Goal: Task Accomplishment & Management: Use online tool/utility

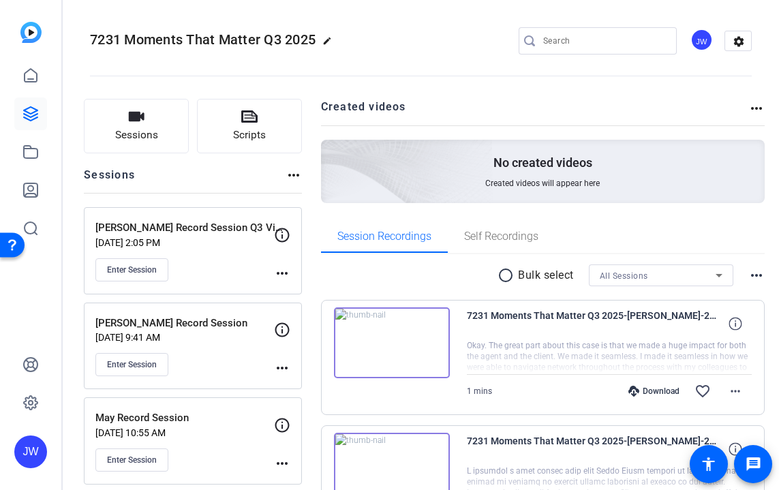
scroll to position [169, 0]
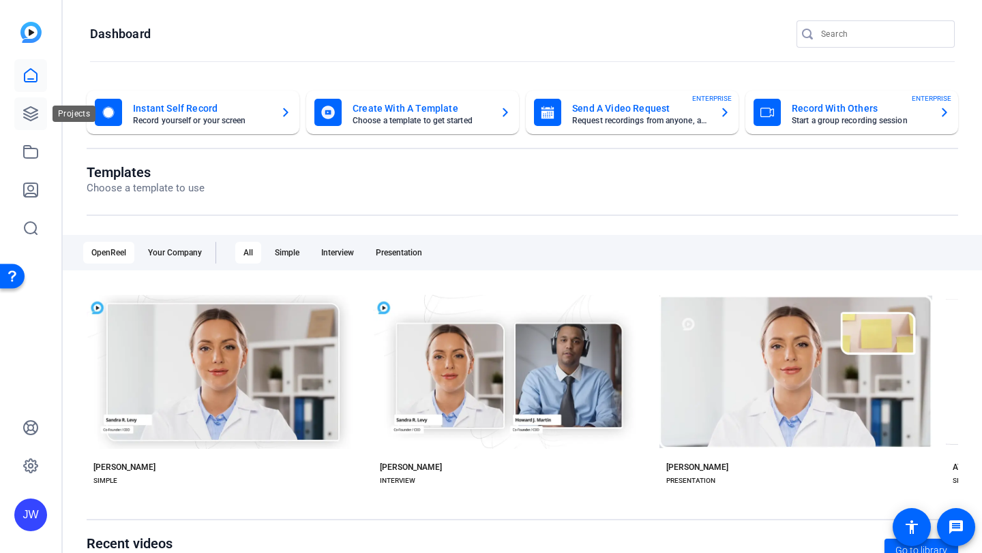
click at [28, 112] on icon at bounding box center [31, 114] width 14 height 14
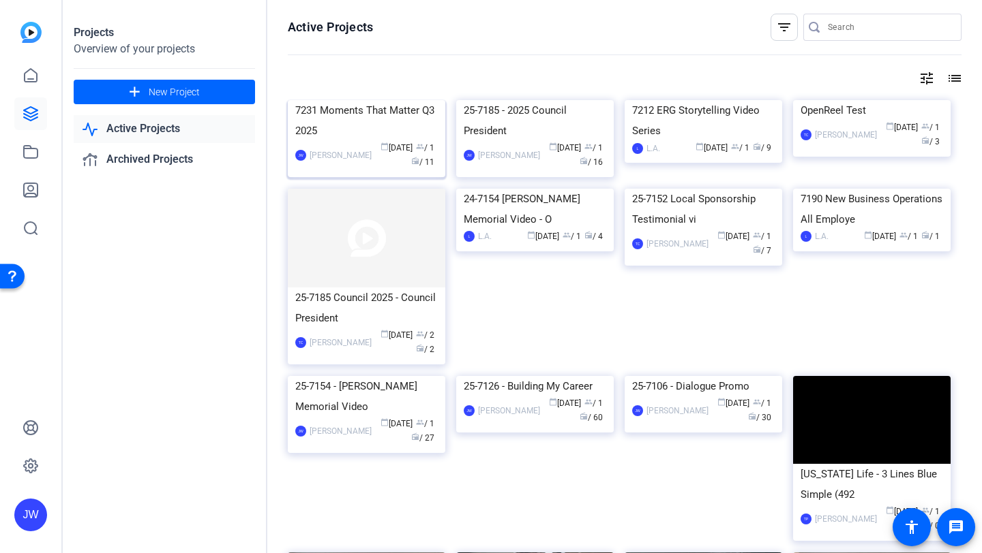
click at [353, 141] on div "7231 Moments That Matter Q3 2025" at bounding box center [366, 120] width 142 height 41
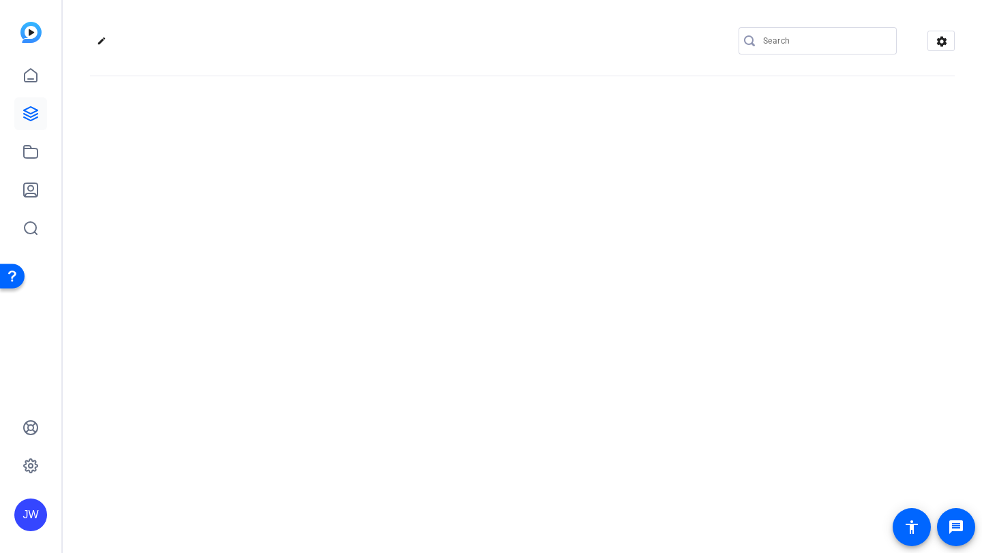
click at [353, 198] on div "edit settings" at bounding box center [522, 276] width 919 height 553
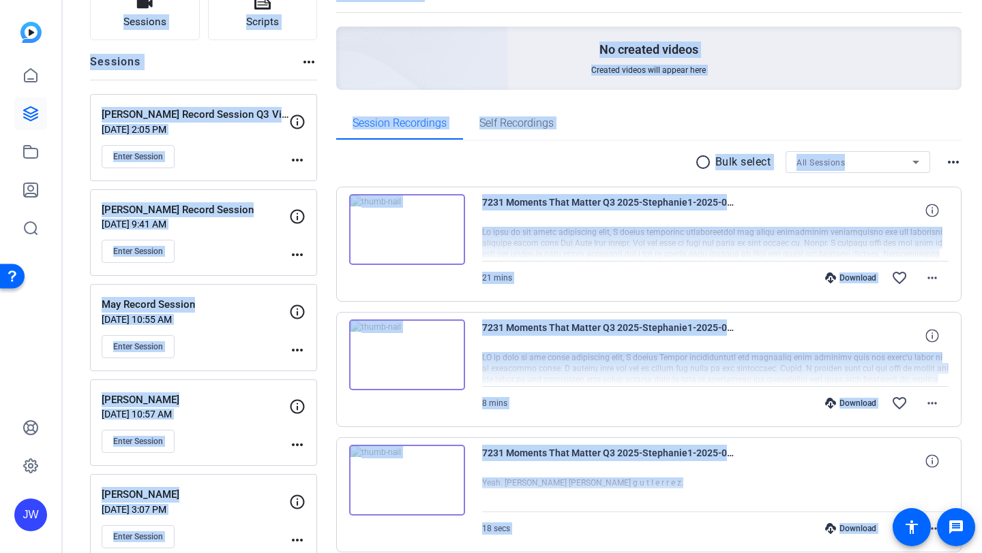
scroll to position [134, 0]
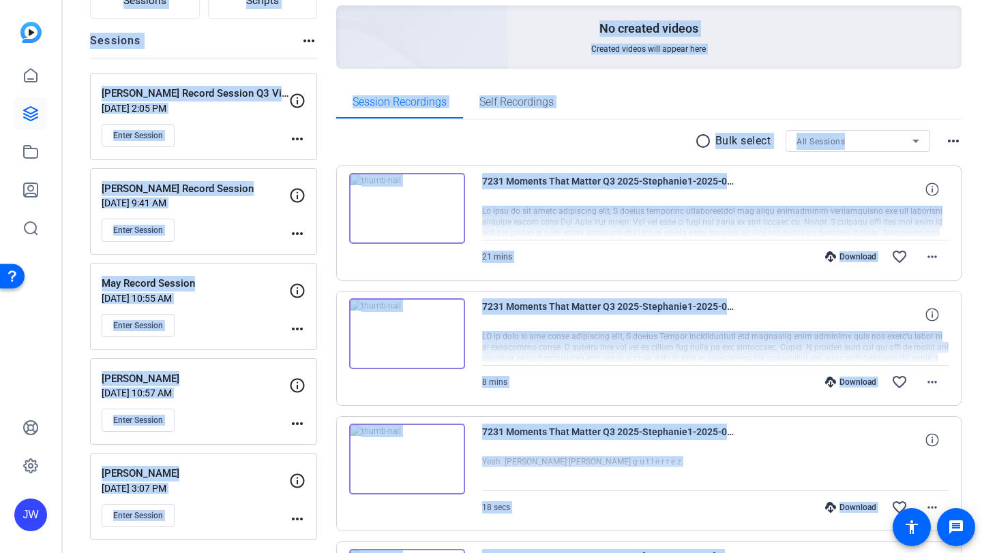
click at [614, 92] on div "Session Recordings Self Recordings" at bounding box center [649, 102] width 626 height 33
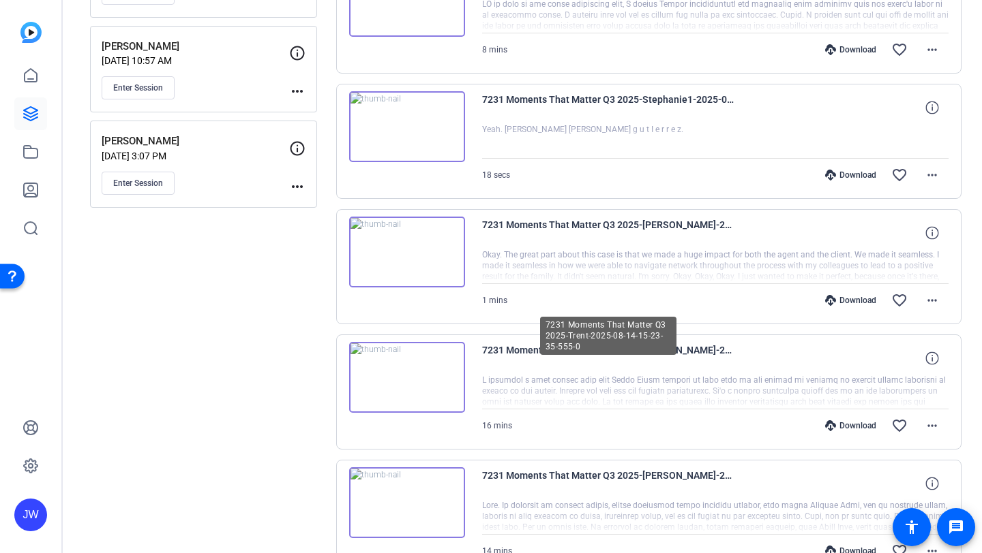
scroll to position [0, 0]
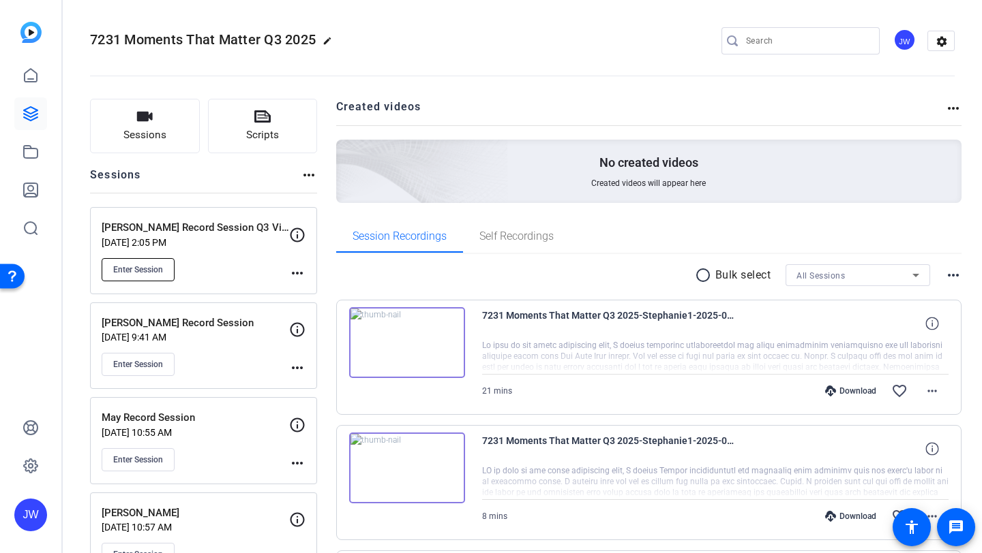
click at [153, 264] on span "Enter Session" at bounding box center [138, 269] width 50 height 11
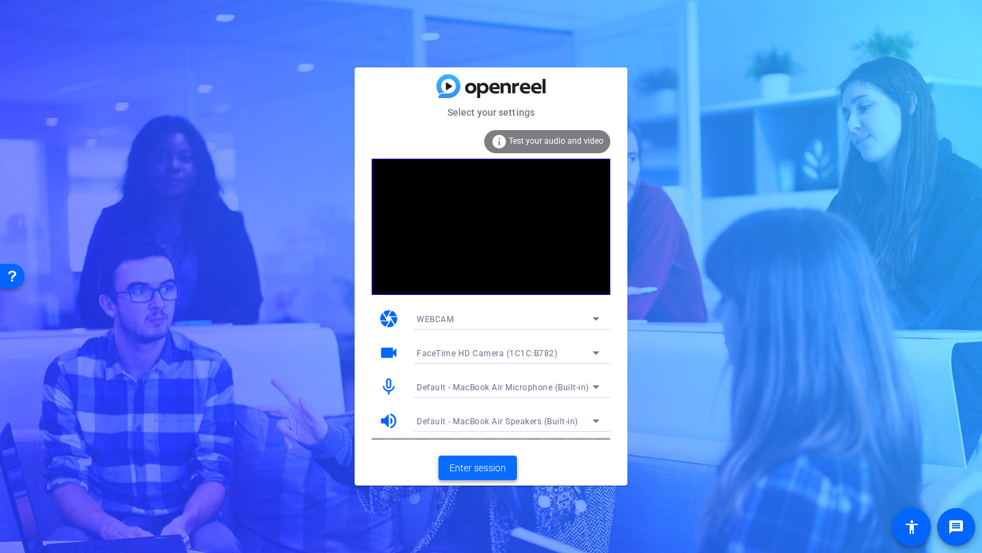
click at [496, 469] on span "Enter session" at bounding box center [477, 468] width 57 height 14
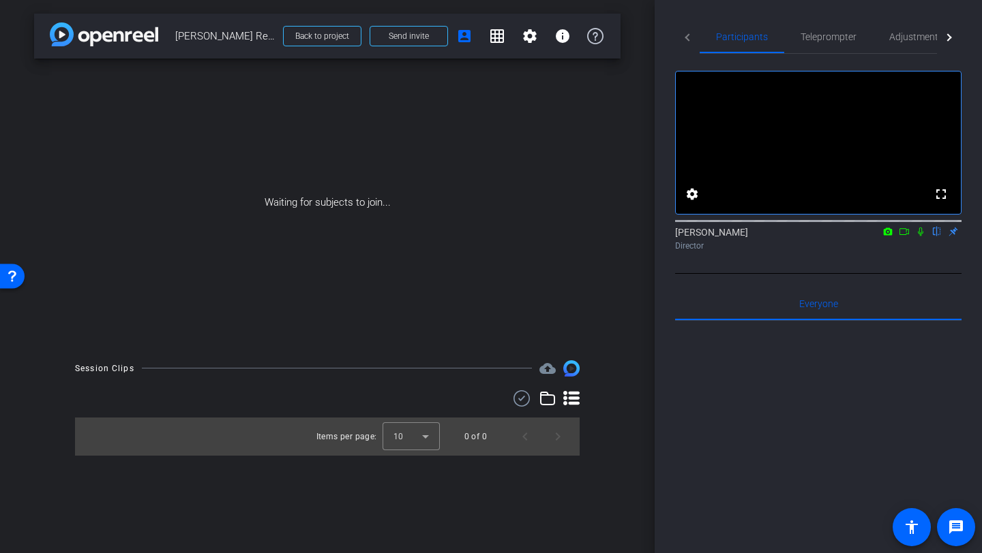
click at [902, 237] on icon at bounding box center [903, 232] width 11 height 10
click at [934, 237] on icon at bounding box center [936, 232] width 11 height 10
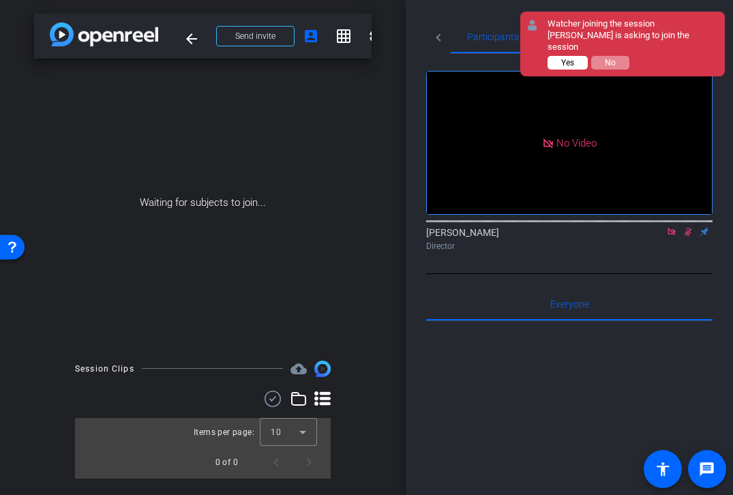
click at [550, 56] on button "Yes" at bounding box center [567, 63] width 40 height 14
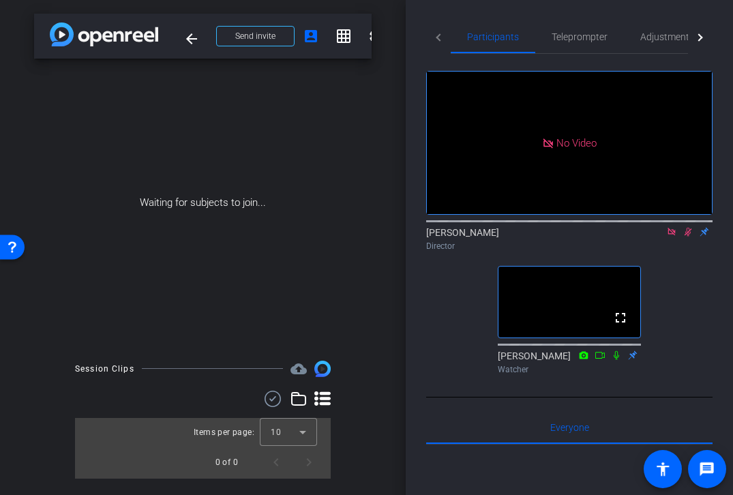
click at [682, 237] on icon at bounding box center [687, 232] width 11 height 10
click at [667, 235] on icon at bounding box center [670, 231] width 7 height 7
click at [643, 41] on span "Adjustments" at bounding box center [667, 37] width 54 height 10
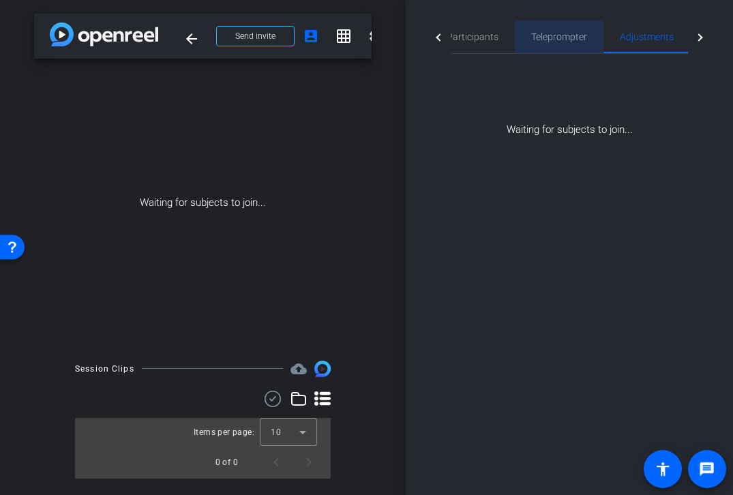
click at [547, 40] on span "Teleprompter" at bounding box center [559, 37] width 56 height 10
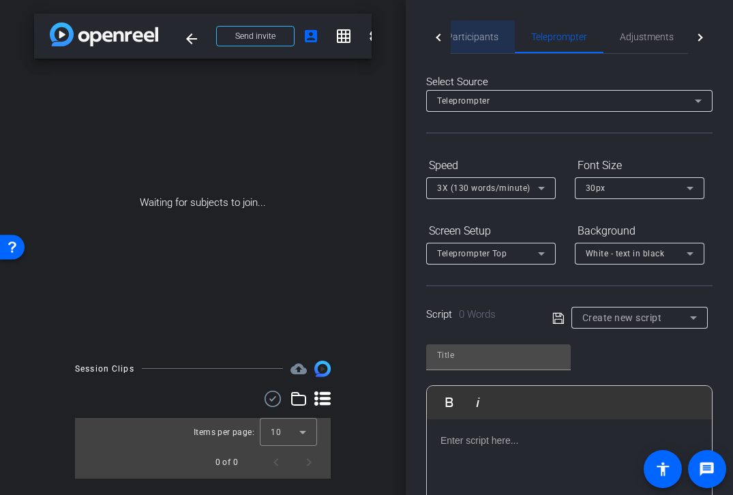
click at [474, 37] on span "Participants" at bounding box center [472, 37] width 52 height 10
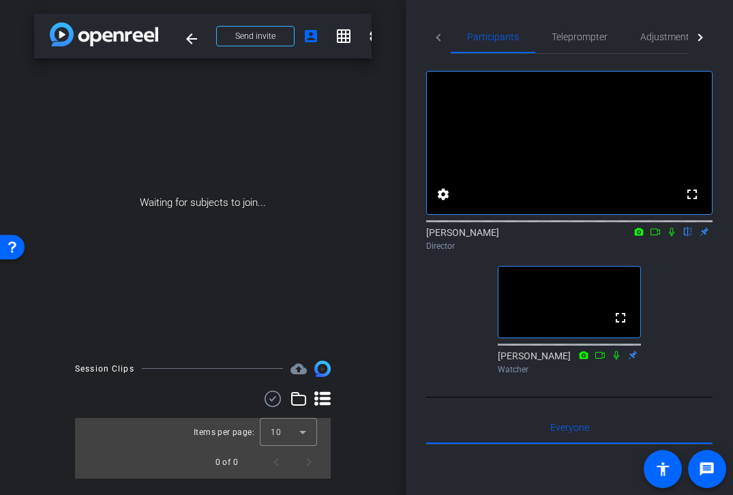
click at [701, 40] on div at bounding box center [700, 36] width 25 height 33
click at [487, 36] on span "Teleprompter" at bounding box center [498, 37] width 56 height 10
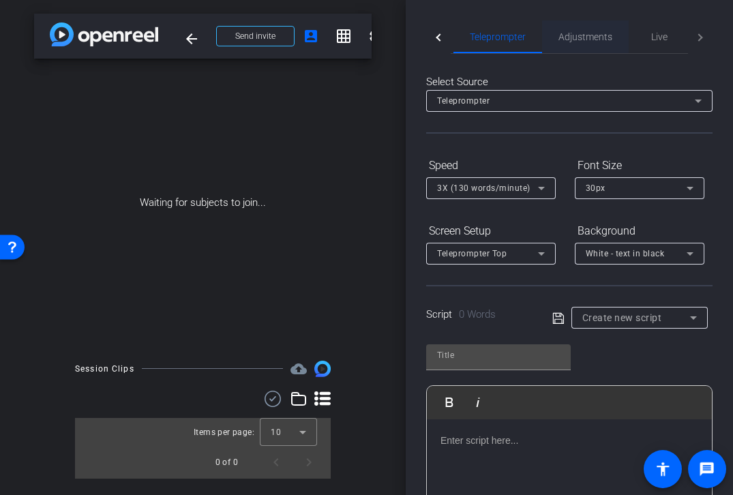
click at [584, 49] on span "Adjustments" at bounding box center [585, 36] width 54 height 33
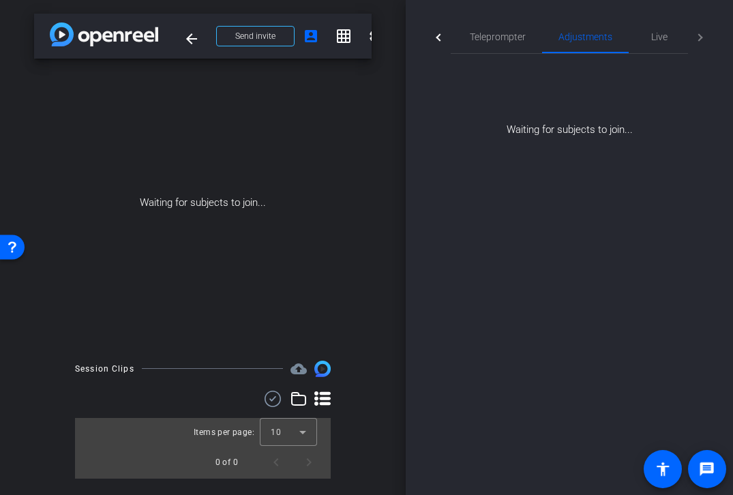
click at [582, 132] on div "Waiting for subjects to join..." at bounding box center [569, 96] width 286 height 84
click at [488, 30] on span "Teleprompter" at bounding box center [498, 36] width 56 height 33
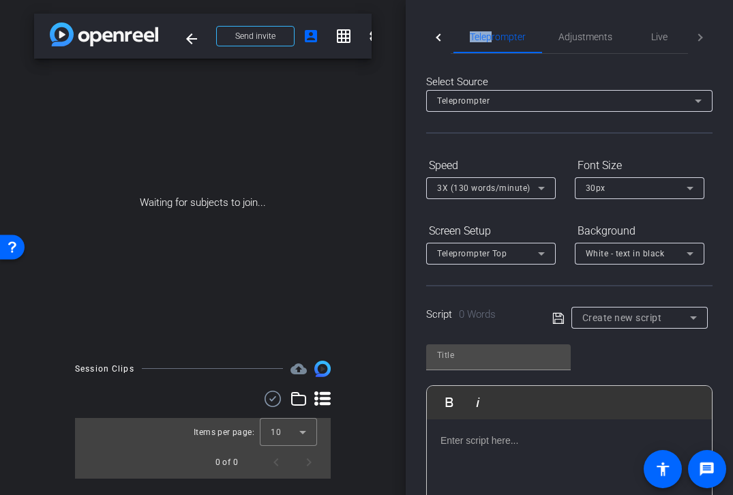
click at [434, 33] on div at bounding box center [438, 36] width 25 height 33
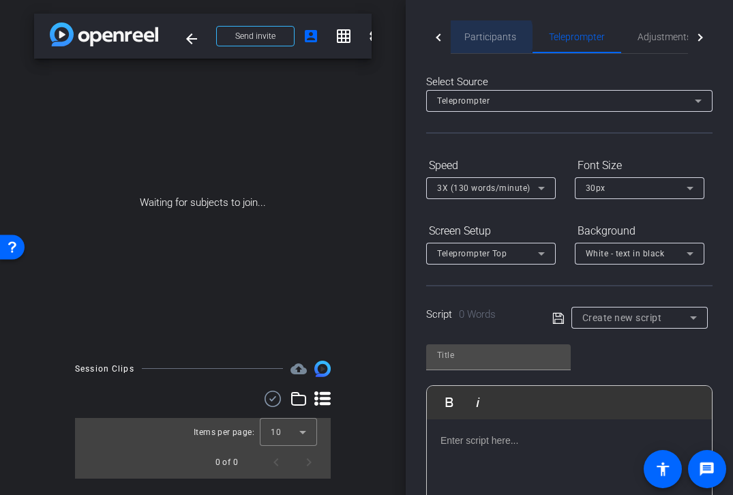
click at [486, 37] on span "Participants" at bounding box center [490, 37] width 52 height 10
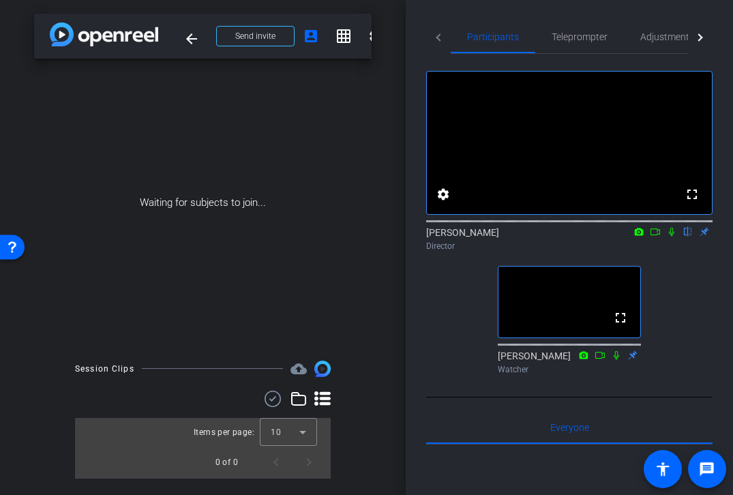
click at [615, 359] on icon at bounding box center [615, 354] width 5 height 9
click at [618, 360] on icon at bounding box center [616, 355] width 11 height 10
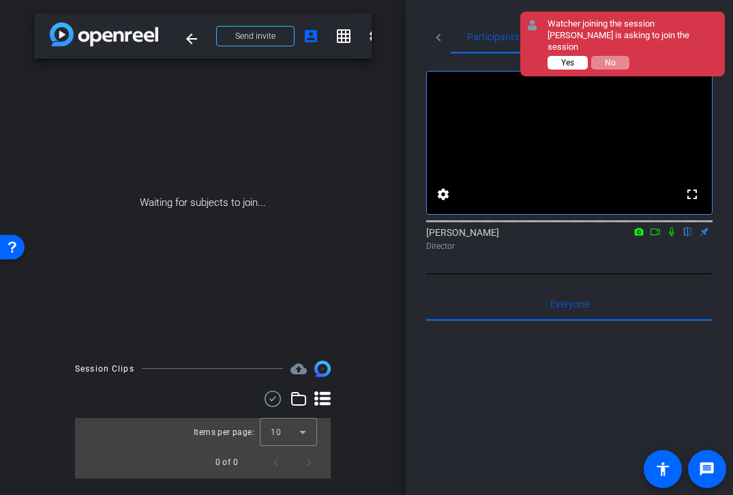
click at [573, 58] on span "Yes" at bounding box center [567, 63] width 13 height 10
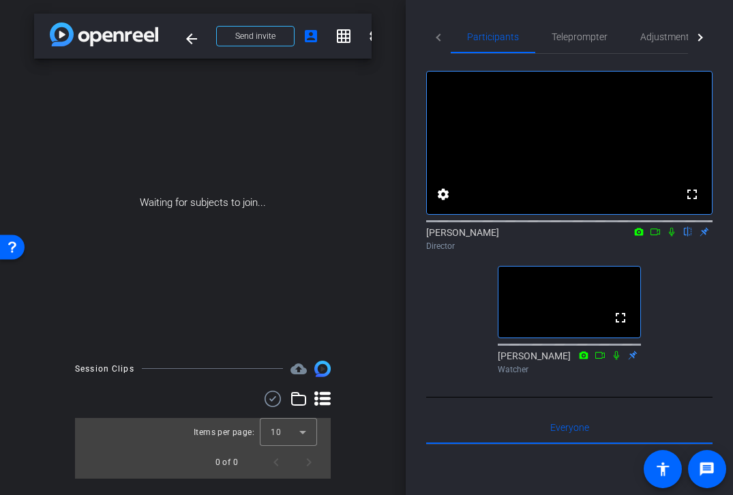
click at [633, 359] on icon at bounding box center [632, 354] width 9 height 9
click at [634, 359] on icon at bounding box center [632, 354] width 9 height 9
click at [619, 361] on mat-icon at bounding box center [616, 355] width 16 height 12
click at [617, 359] on icon at bounding box center [615, 354] width 5 height 9
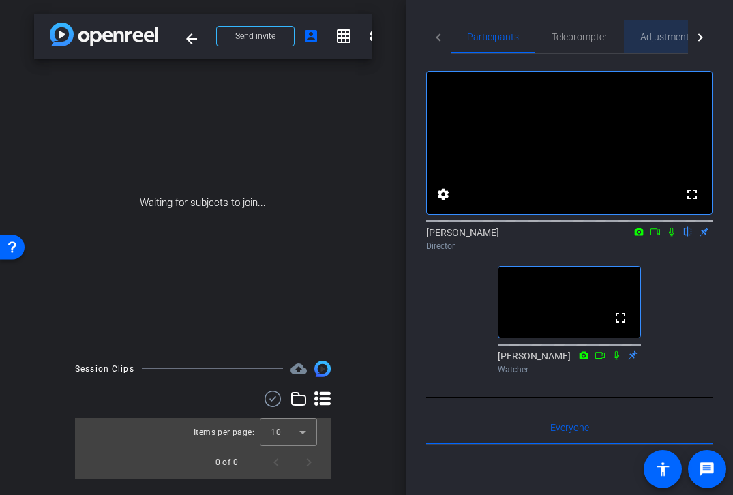
click at [654, 42] on span "Adjustments" at bounding box center [667, 37] width 54 height 10
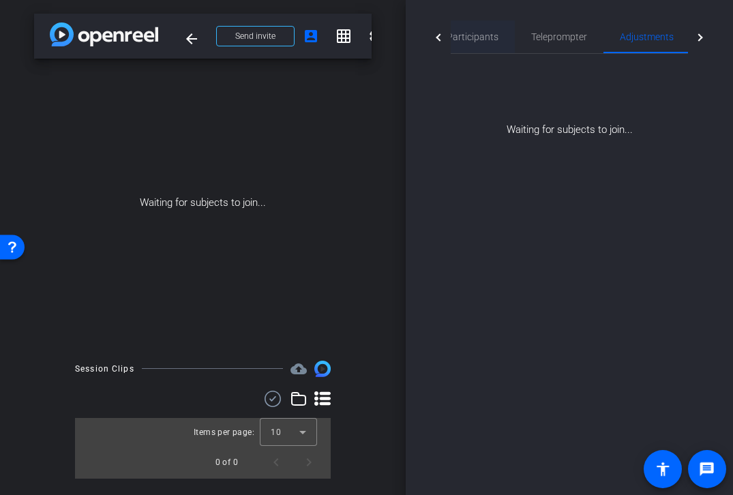
click at [463, 32] on span "Participants" at bounding box center [472, 37] width 52 height 10
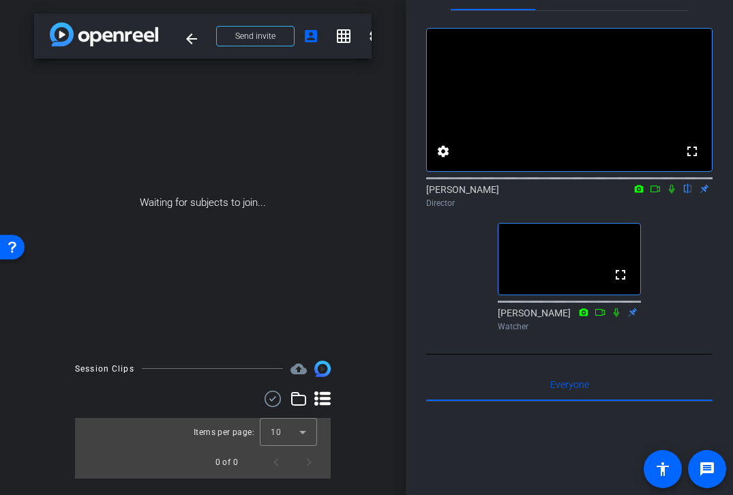
scroll to position [31, 0]
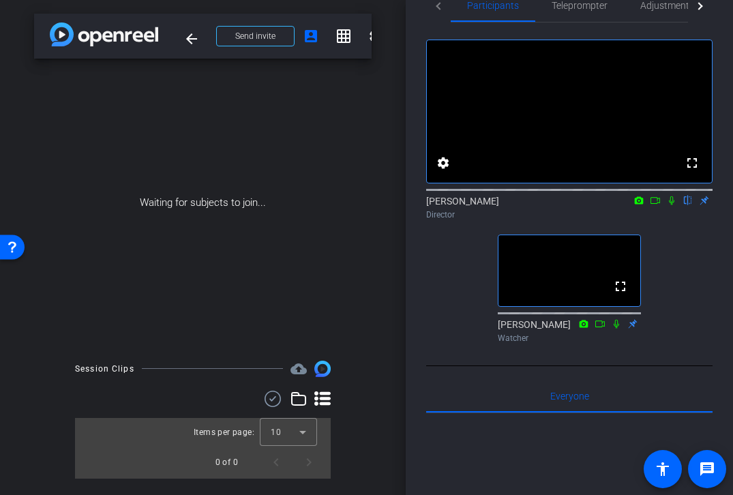
click at [537, 301] on video at bounding box center [569, 270] width 142 height 71
click at [661, 478] on span at bounding box center [662, 469] width 33 height 33
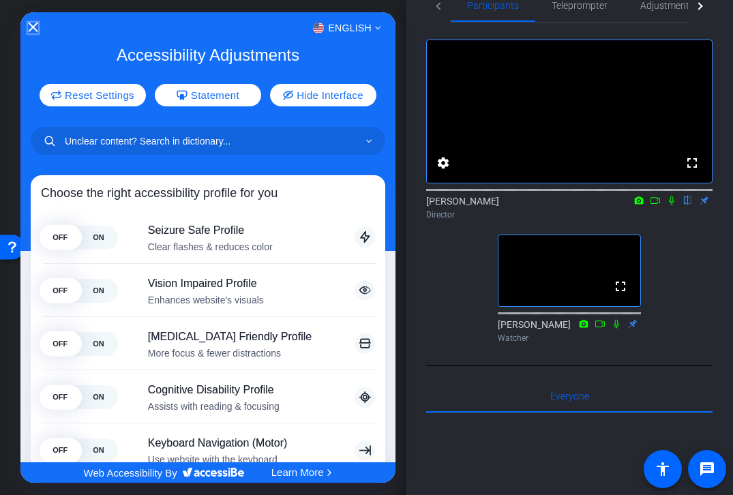
click at [29, 27] on icon "Close Accessibility Interface" at bounding box center [33, 27] width 10 height 10
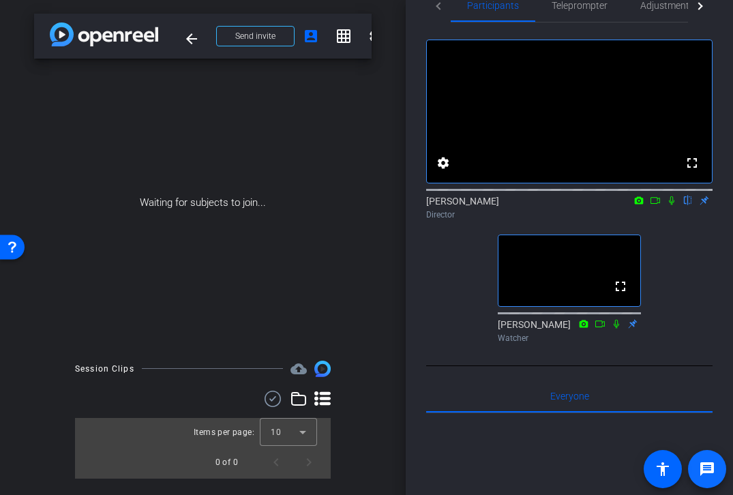
click at [710, 474] on mat-icon "message" at bounding box center [707, 469] width 16 height 16
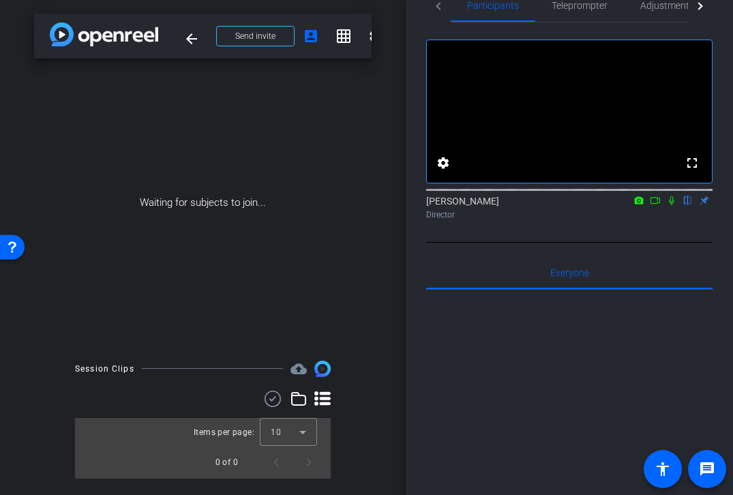
scroll to position [0, 0]
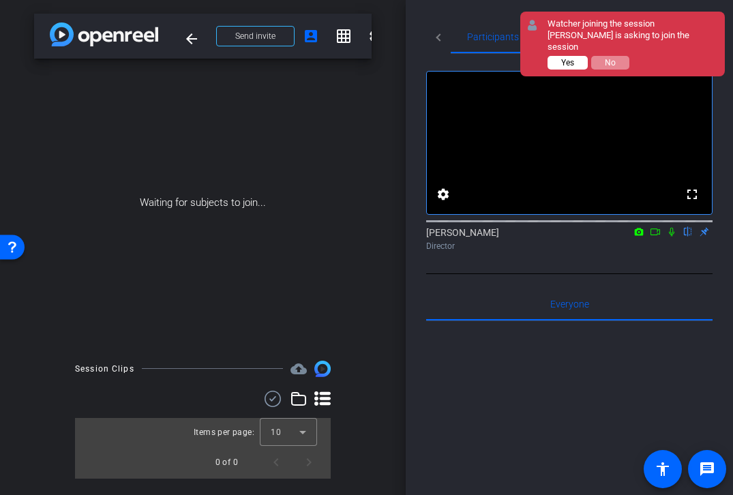
click at [571, 58] on span "Yes" at bounding box center [567, 63] width 13 height 10
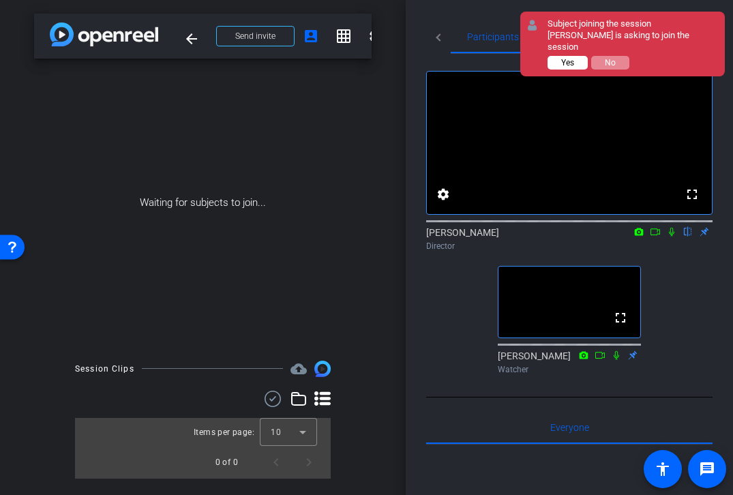
click at [563, 58] on span "Yes" at bounding box center [567, 63] width 13 height 10
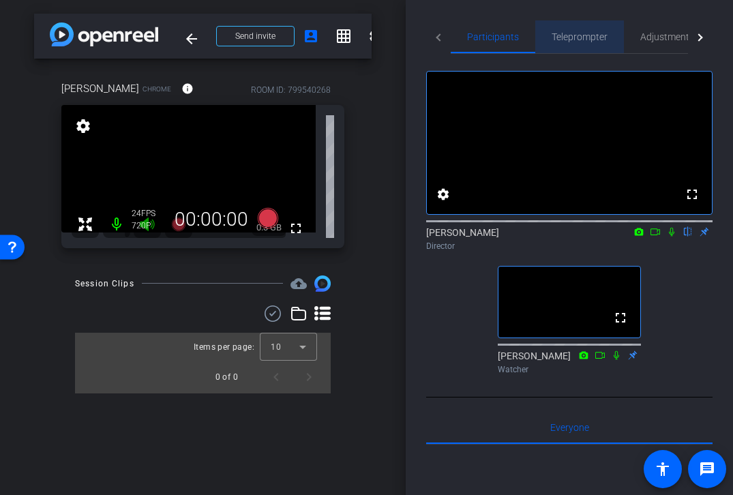
click at [575, 37] on span "Teleprompter" at bounding box center [579, 37] width 56 height 10
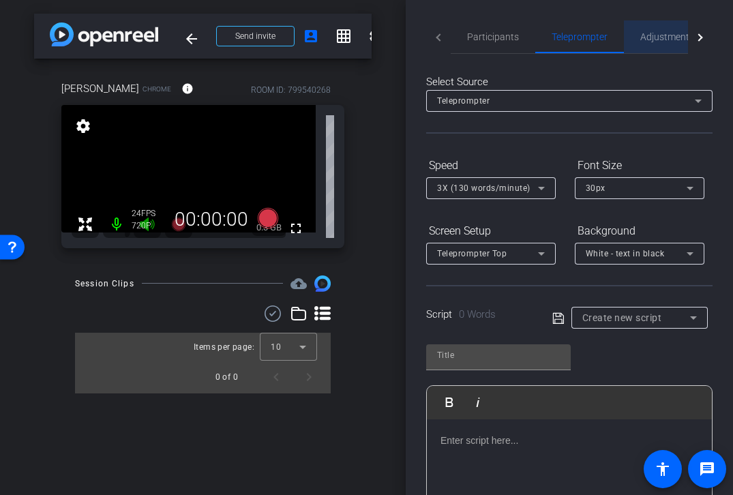
click at [644, 37] on span "Adjustments" at bounding box center [667, 37] width 54 height 10
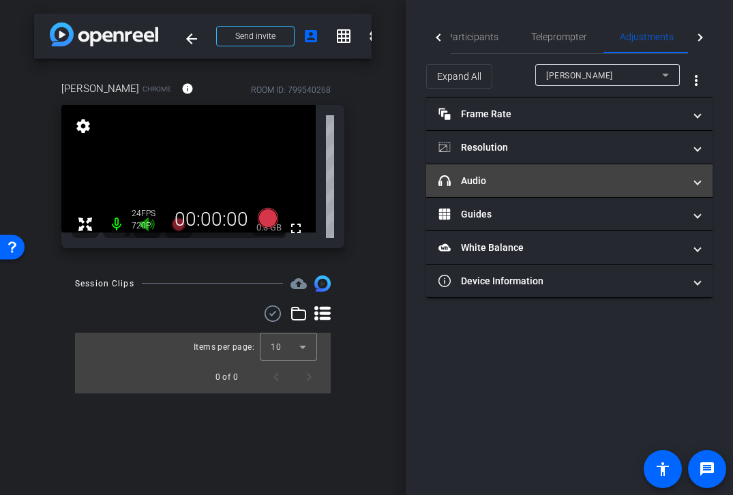
click at [486, 183] on mat-panel-title "headphone icon Audio" at bounding box center [560, 181] width 245 height 14
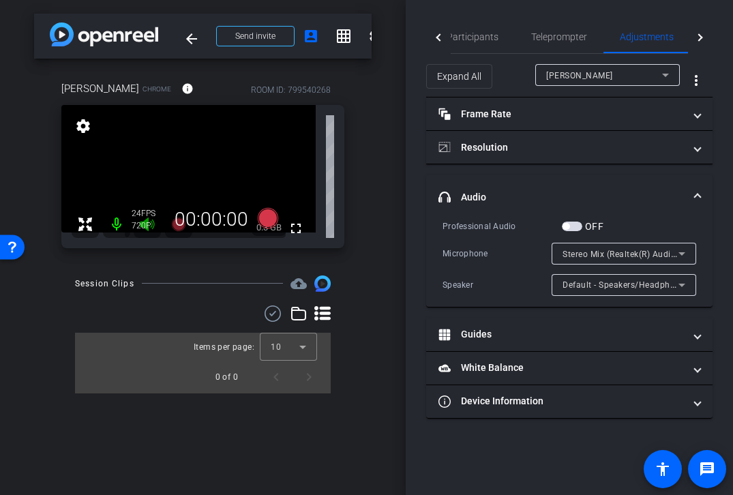
click at [573, 226] on span "button" at bounding box center [572, 227] width 20 height 10
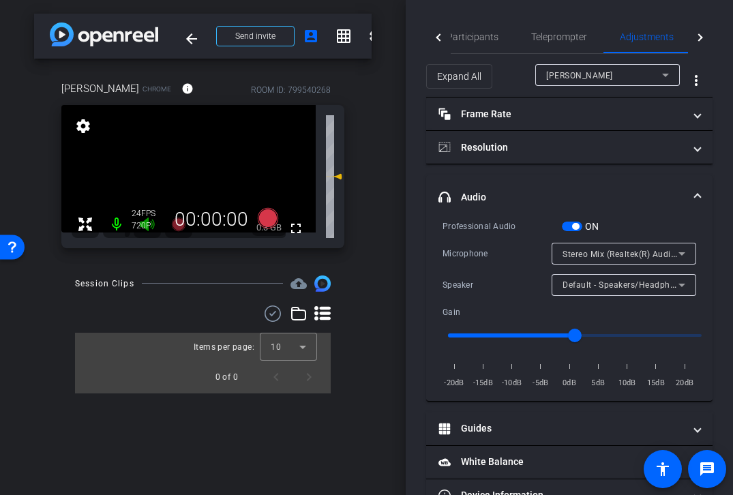
click at [573, 224] on span "button" at bounding box center [575, 226] width 7 height 7
click at [576, 253] on span "Stereo Mix (Realtek(R) Audio)" at bounding box center [620, 253] width 117 height 11
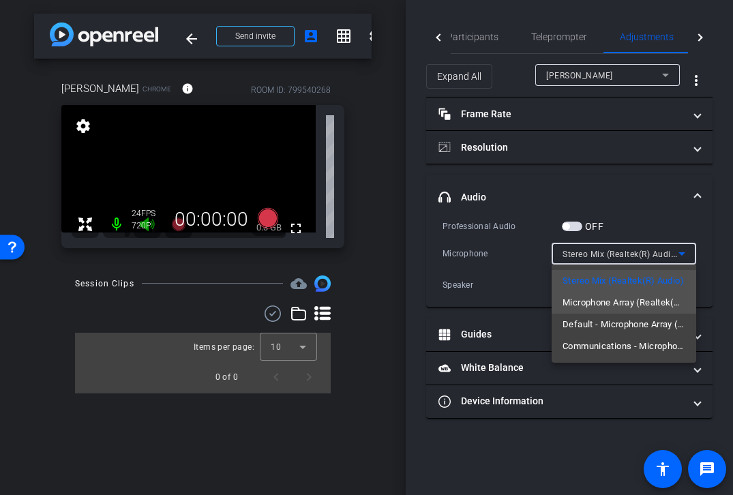
click at [585, 305] on span "Microphone Array (Realtek(R) Audio)" at bounding box center [623, 302] width 123 height 16
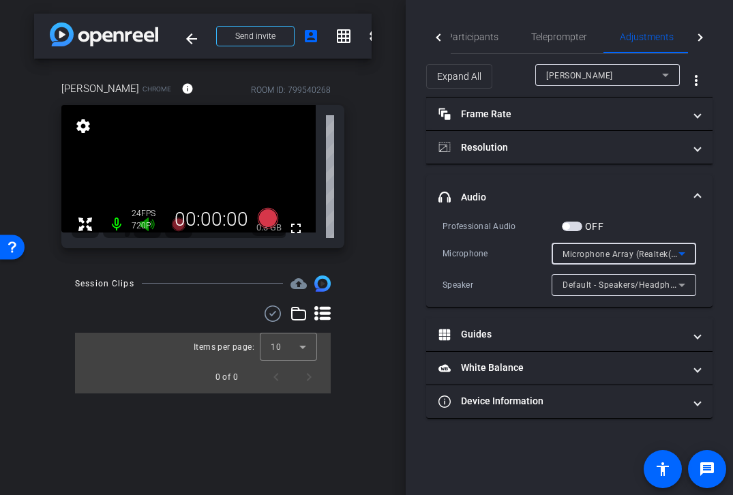
click at [596, 256] on span "Microphone Array (Realtek(R) Audio)" at bounding box center [635, 253] width 146 height 11
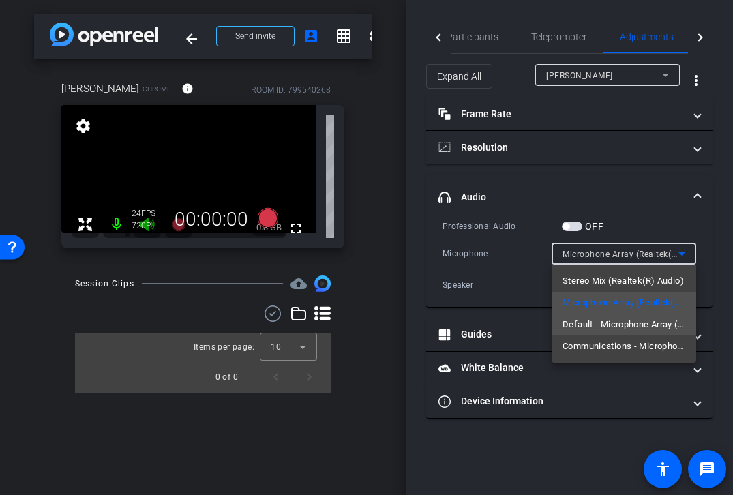
click at [603, 319] on span "Default - Microphone Array (Realtek(R) Audio)" at bounding box center [623, 324] width 123 height 16
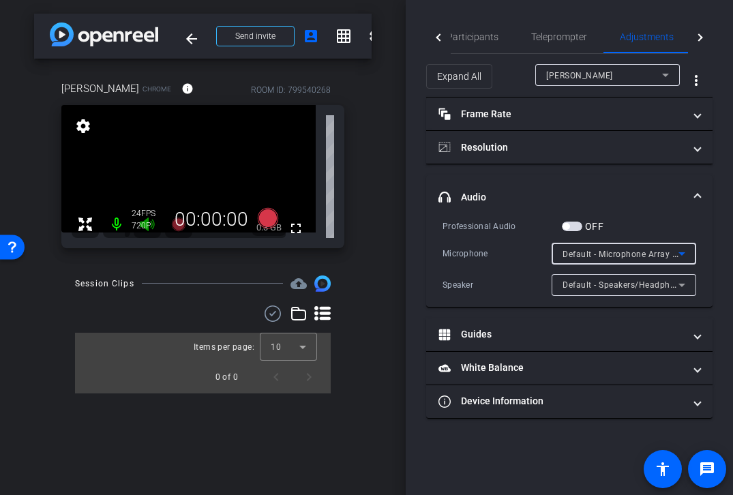
click at [594, 252] on span "Default - Microphone Array (Realtek(R) Audio)" at bounding box center [653, 253] width 182 height 11
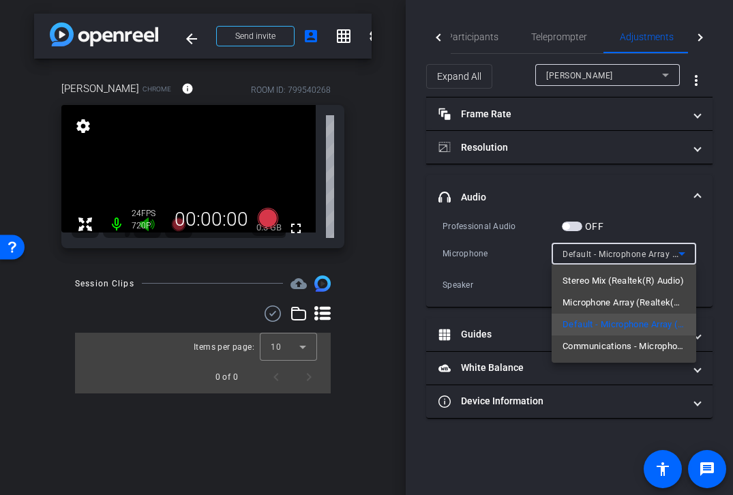
click at [598, 347] on span "Communications - Microphone Array (Realtek(R) Audio)" at bounding box center [623, 346] width 123 height 16
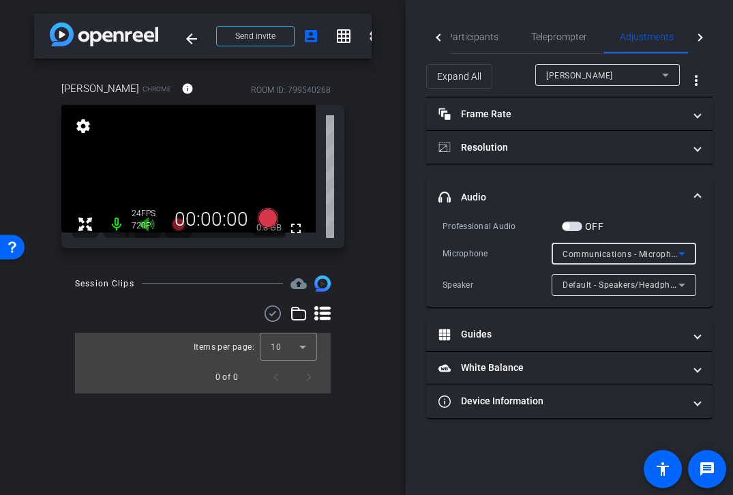
click at [603, 252] on span "Communications - Microphone Array (Realtek(R) Audio)" at bounding box center [673, 253] width 222 height 11
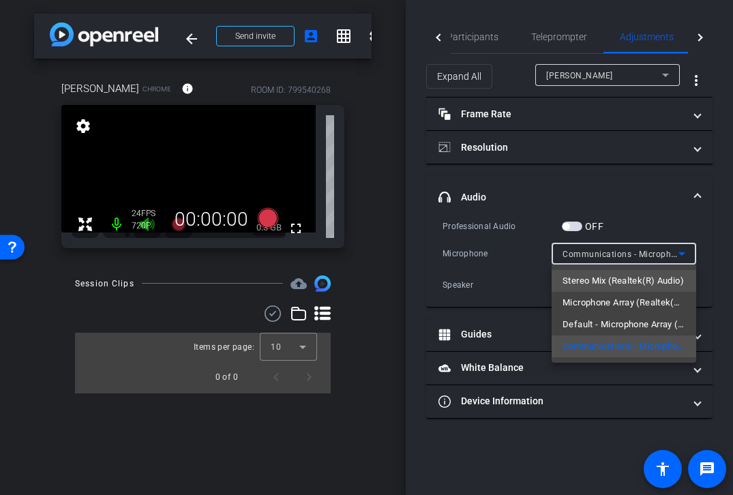
click at [607, 279] on span "Stereo Mix (Realtek(R) Audio)" at bounding box center [622, 281] width 121 height 16
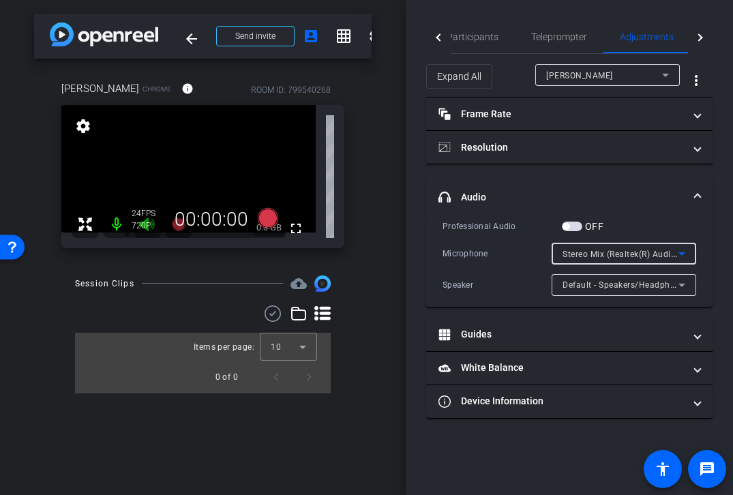
click at [601, 249] on span "Stereo Mix (Realtek(R) Audio)" at bounding box center [620, 253] width 117 height 11
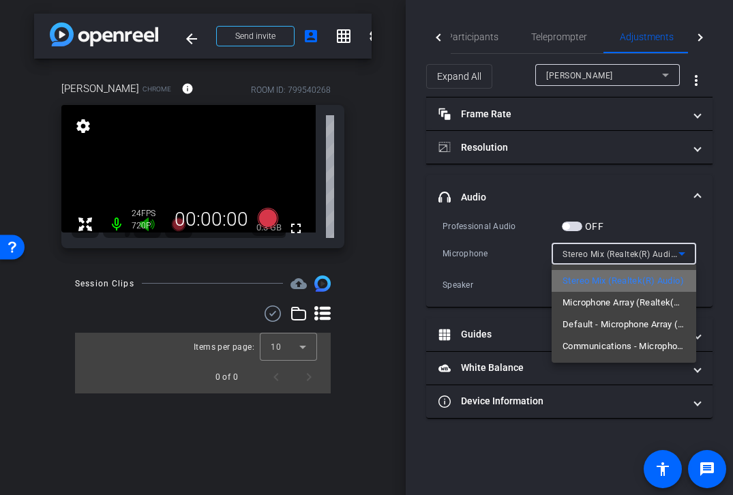
click at [621, 278] on span "Stereo Mix (Realtek(R) Audio)" at bounding box center [622, 281] width 121 height 16
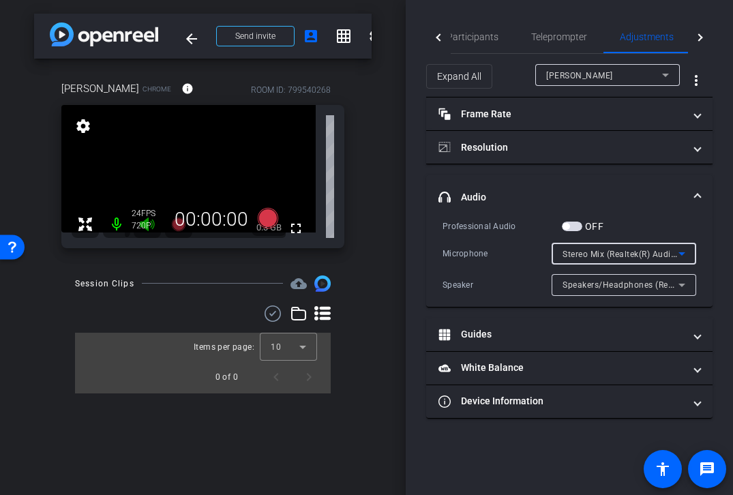
click at [615, 258] on span "Stereo Mix (Realtek(R) Audio)" at bounding box center [620, 253] width 117 height 11
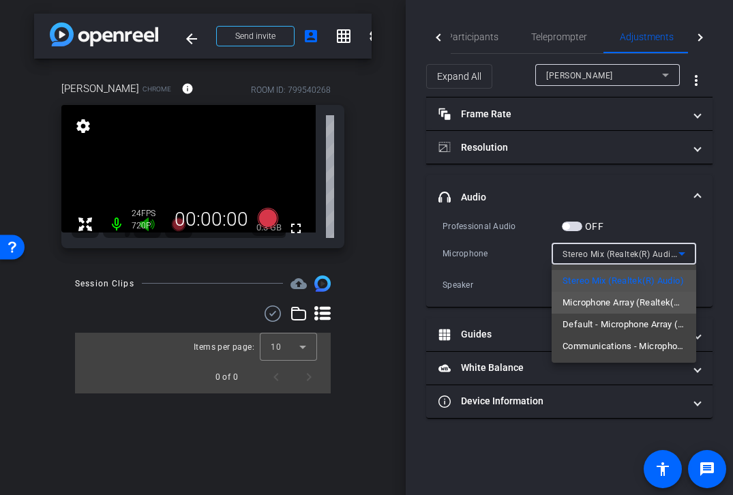
click at [609, 298] on span "Microphone Array (Realtek(R) Audio)" at bounding box center [623, 302] width 123 height 16
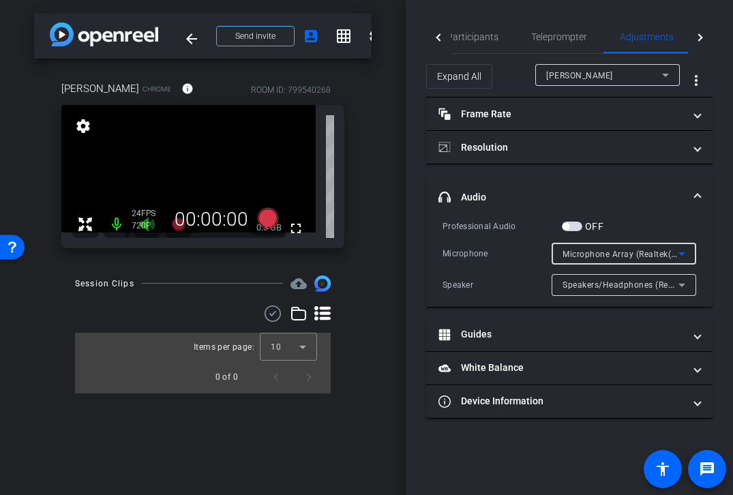
click at [618, 255] on span "Microphone Array (Realtek(R) Audio)" at bounding box center [635, 253] width 146 height 11
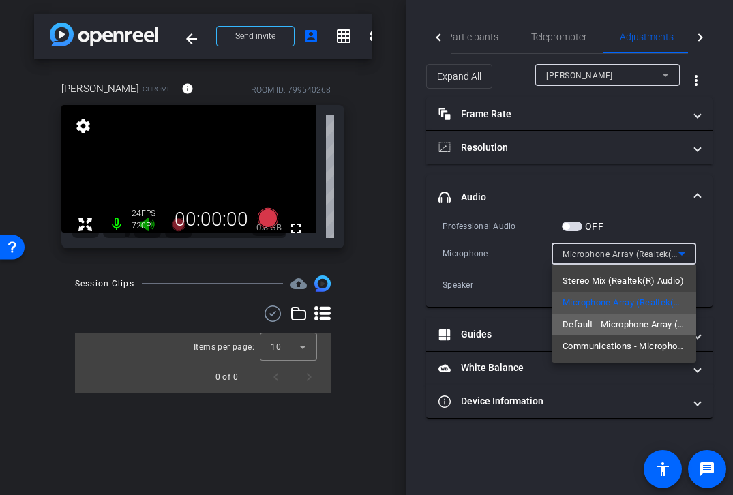
click at [608, 320] on span "Default - Microphone Array (Realtek(R) Audio)" at bounding box center [623, 324] width 123 height 16
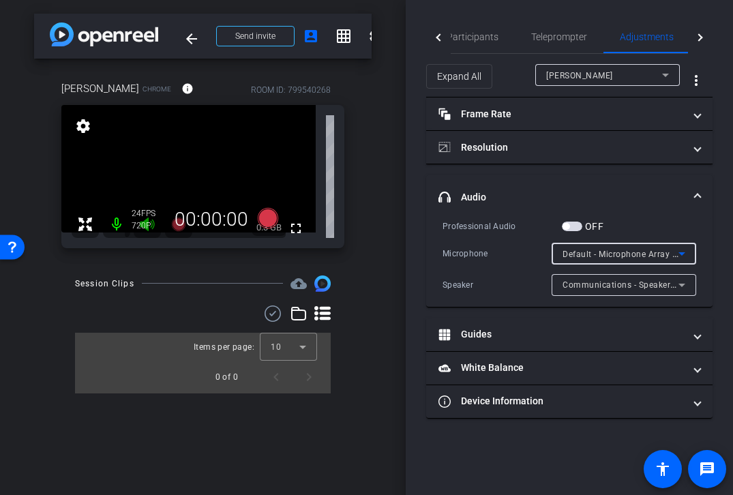
click at [612, 256] on span "Default - Microphone Array (Realtek(R) Audio)" at bounding box center [653, 253] width 182 height 11
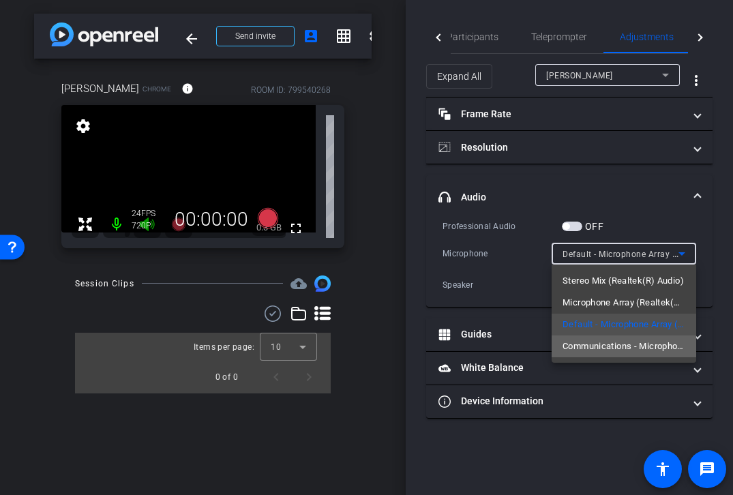
click at [601, 342] on span "Communications - Microphone Array (Realtek(R) Audio)" at bounding box center [623, 346] width 123 height 16
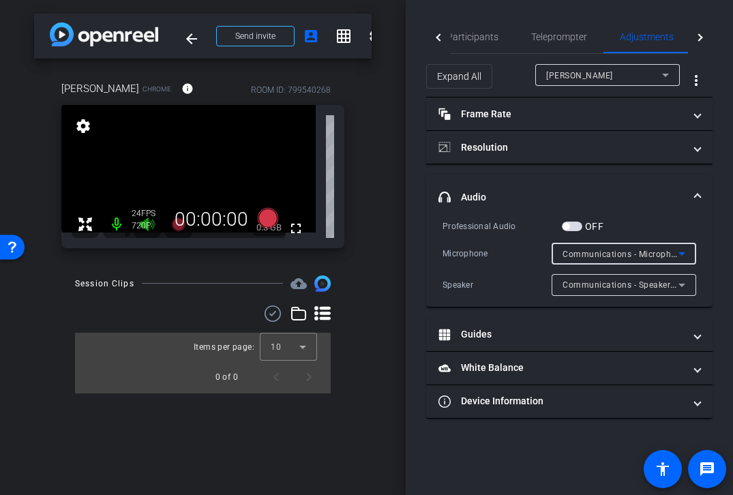
click at [611, 254] on span "Communications - Microphone Array (Realtek(R) Audio)" at bounding box center [673, 253] width 222 height 11
click at [618, 252] on span "Stereo Mix (Realtek(R) Audio)" at bounding box center [620, 253] width 117 height 11
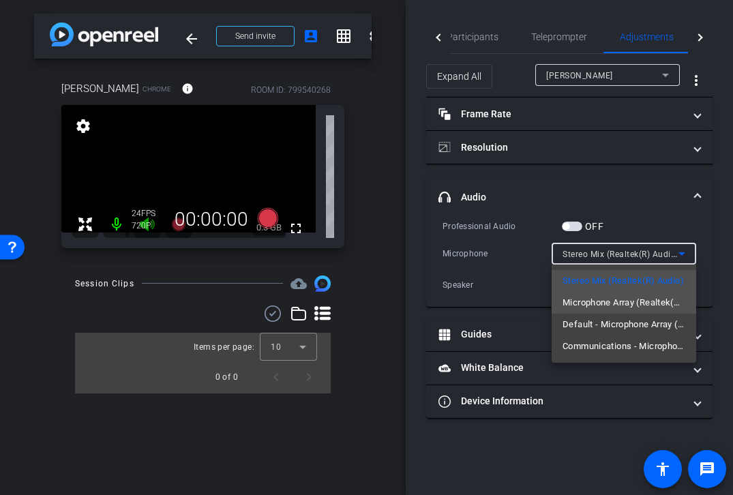
click at [613, 301] on span "Microphone Array (Realtek(R) Audio)" at bounding box center [623, 302] width 123 height 16
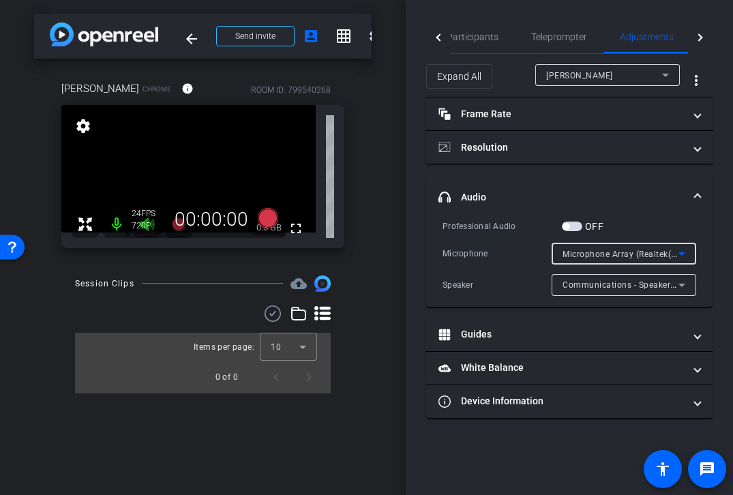
click at [594, 252] on span "Microphone Array (Realtek(R) Audio)" at bounding box center [635, 253] width 146 height 11
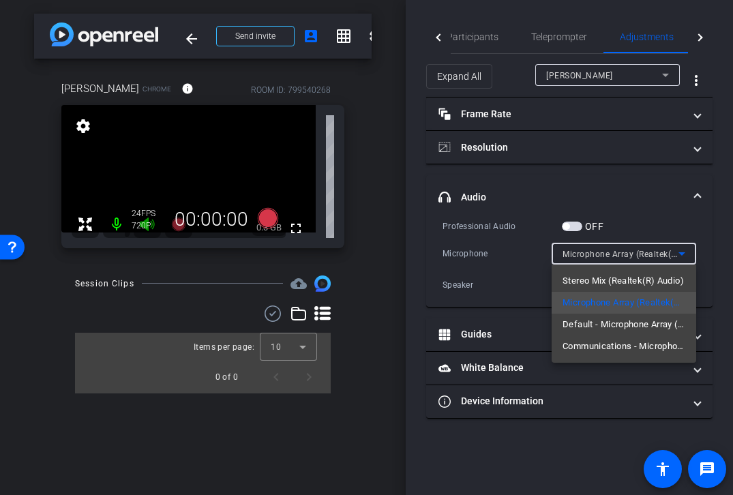
click at [596, 279] on span "Stereo Mix (Realtek(R) Audio)" at bounding box center [622, 281] width 121 height 16
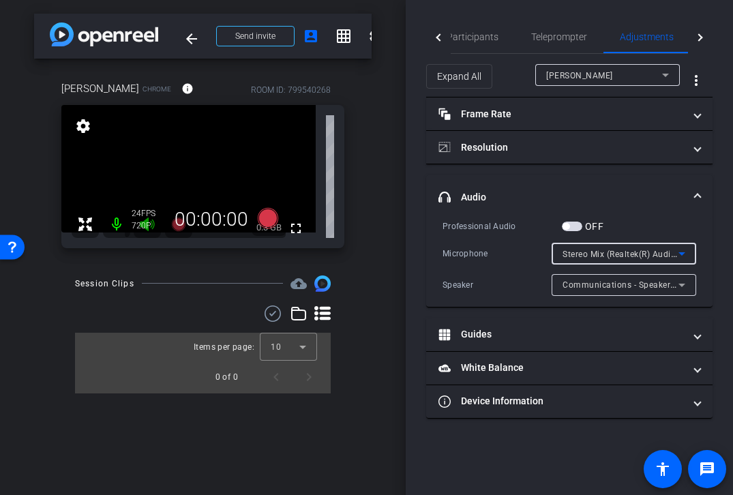
click at [618, 255] on span "Stereo Mix (Realtek(R) Audio)" at bounding box center [620, 253] width 117 height 11
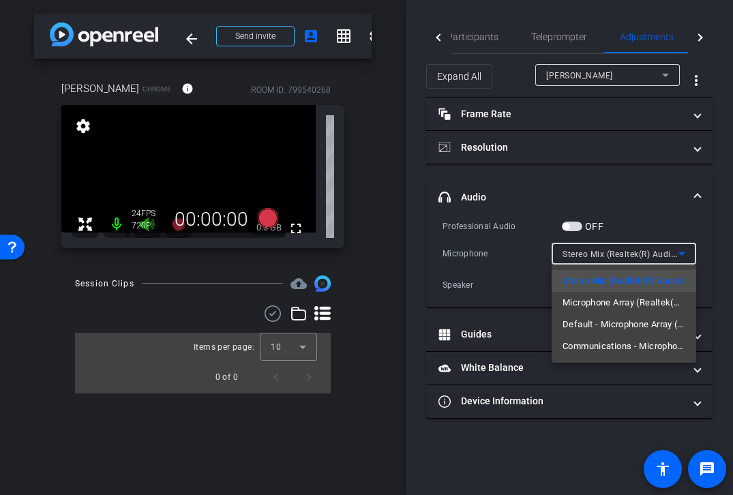
click at [599, 190] on div at bounding box center [366, 247] width 733 height 495
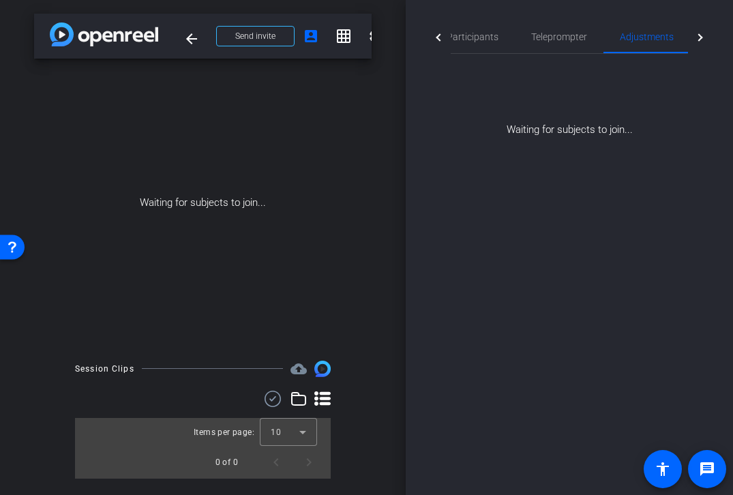
click at [441, 40] on div at bounding box center [438, 36] width 25 height 33
click at [493, 29] on span "Participants" at bounding box center [493, 36] width 52 height 33
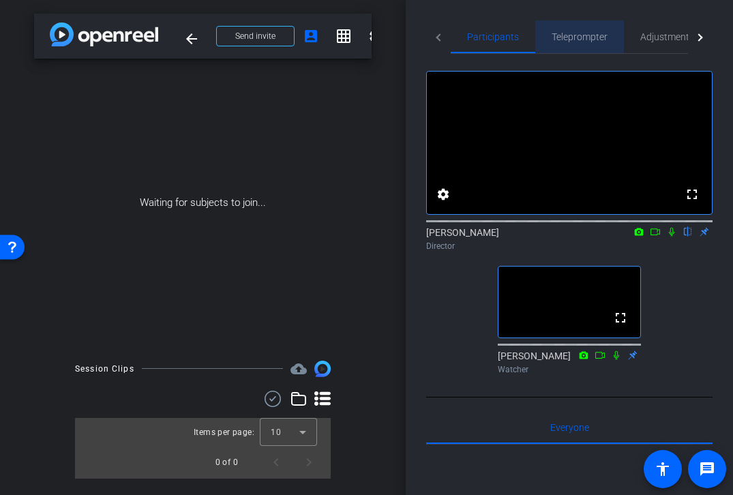
click at [581, 36] on span "Teleprompter" at bounding box center [579, 37] width 56 height 10
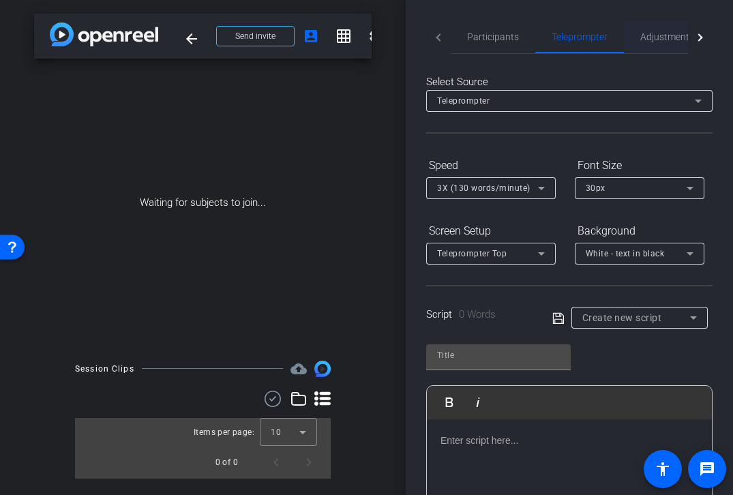
click at [659, 40] on span "Adjustments" at bounding box center [667, 37] width 54 height 10
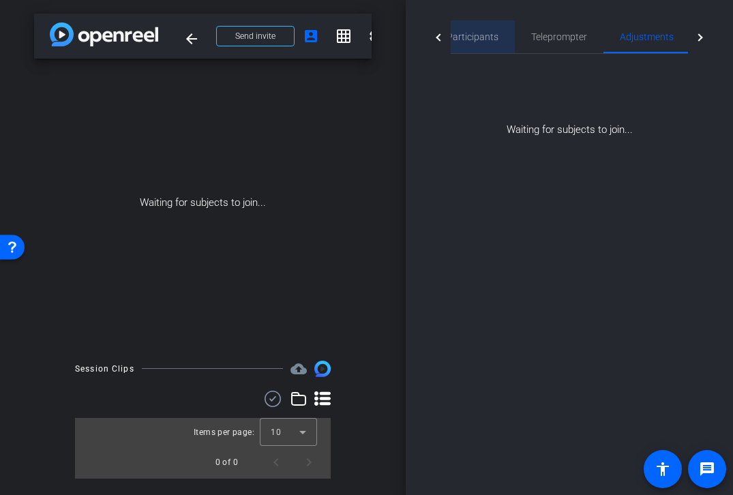
click at [484, 33] on span "Participants" at bounding box center [472, 37] width 52 height 10
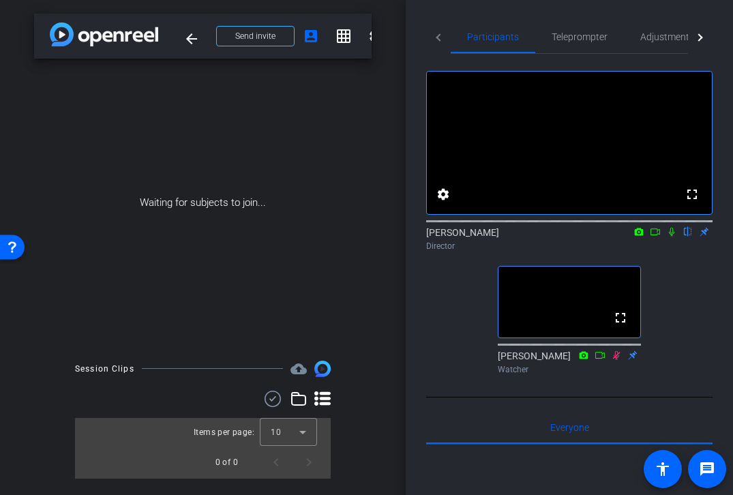
drag, startPoint x: 730, startPoint y: 483, endPoint x: 739, endPoint y: 476, distance: 10.8
click at [732, 476] on html "Accessibility Screen-Reader Guide, Feedback, and Issue Reporting | New window m…" at bounding box center [366, 247] width 733 height 495
click at [710, 468] on mat-icon "message" at bounding box center [707, 469] width 16 height 16
click at [174, 228] on div "Waiting for subjects to join..." at bounding box center [202, 203] width 337 height 288
click at [429, 36] on mat-tab-header "Participants Teleprompter Adjustments Live" at bounding box center [569, 36] width 286 height 33
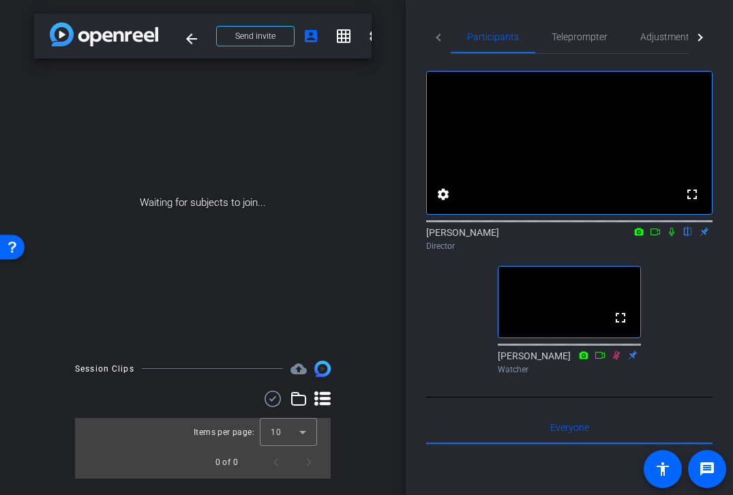
click at [442, 36] on mat-tab-header "Participants Teleprompter Adjustments Live" at bounding box center [569, 36] width 286 height 33
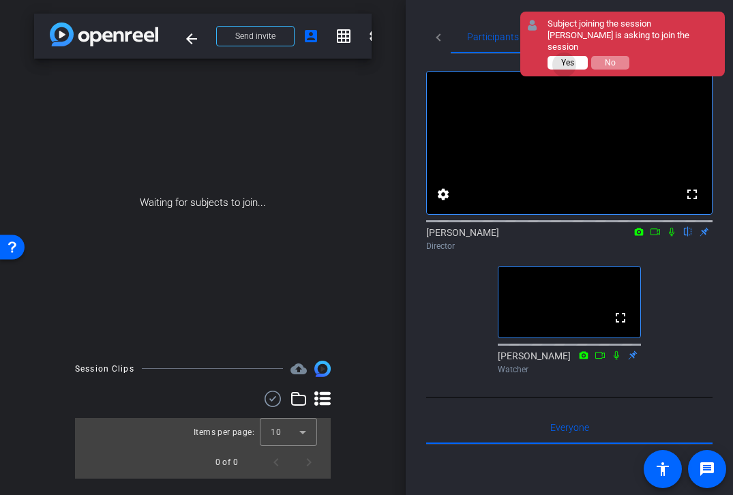
click at [564, 58] on span "Yes" at bounding box center [567, 63] width 13 height 10
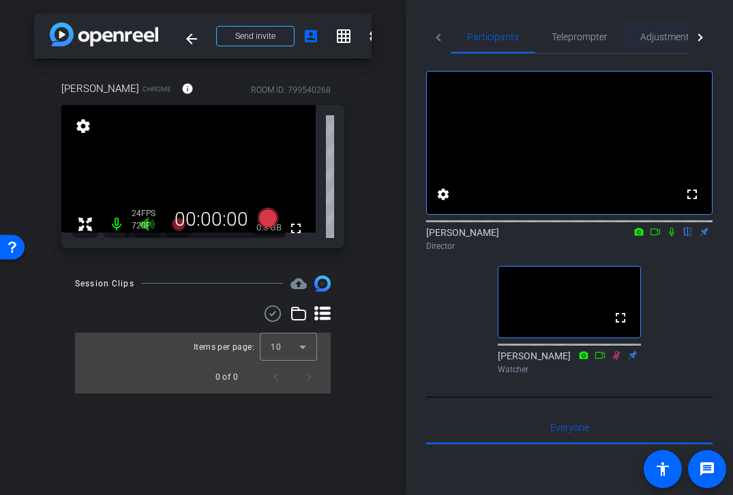
click at [663, 34] on span "Adjustments" at bounding box center [667, 37] width 54 height 10
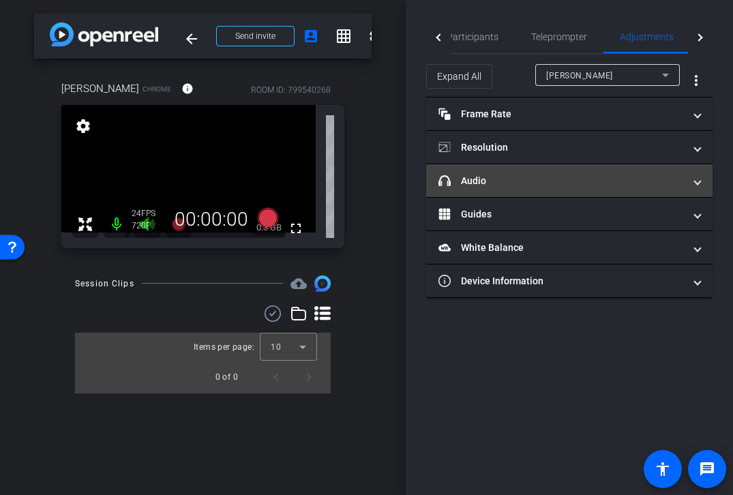
click at [493, 174] on mat-panel-title "headphone icon Audio" at bounding box center [560, 181] width 245 height 14
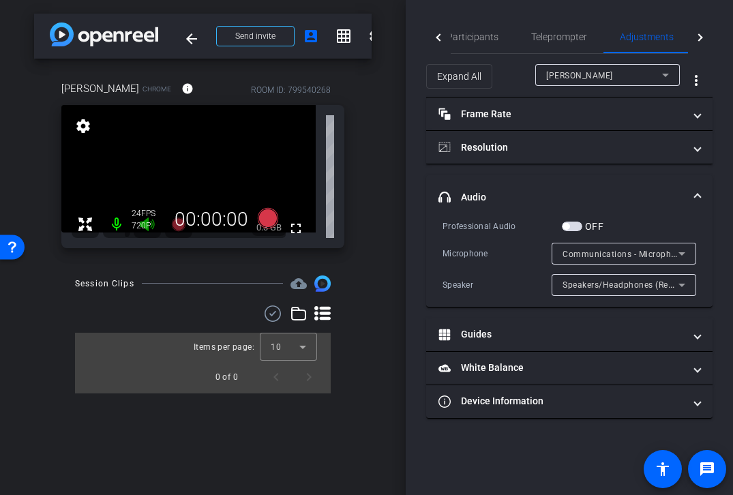
click at [579, 252] on span "Communications - Microphone Array (Realtek(R) Audio)" at bounding box center [673, 253] width 222 height 11
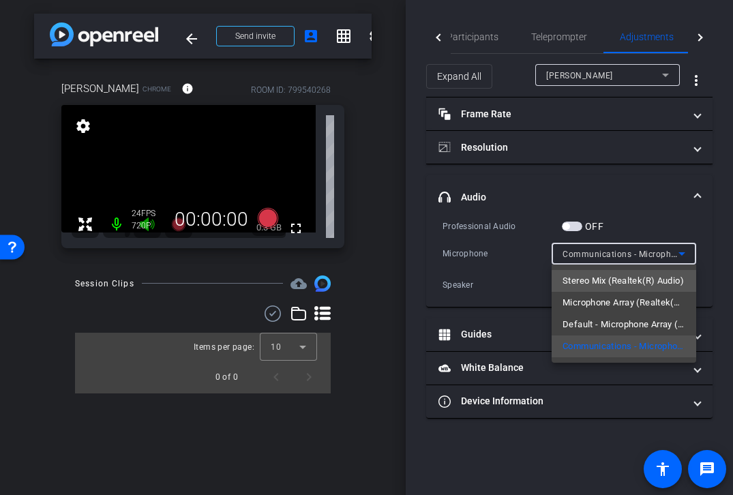
click at [580, 280] on span "Stereo Mix (Realtek(R) Audio)" at bounding box center [622, 281] width 121 height 16
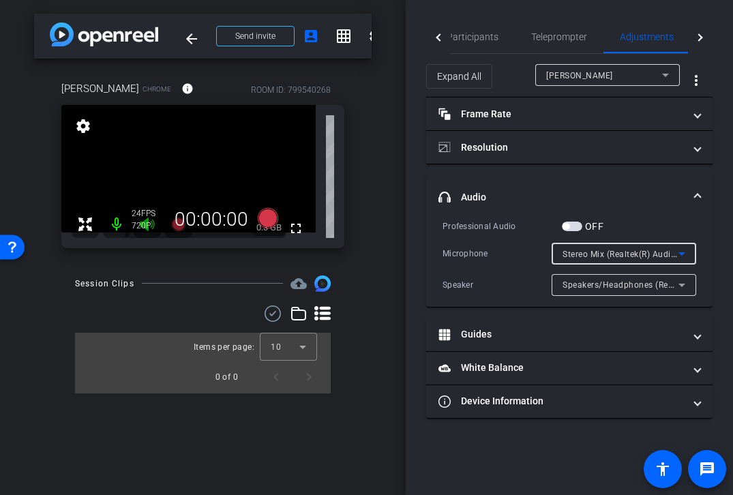
click at [615, 254] on span "Stereo Mix (Realtek(R) Audio)" at bounding box center [620, 253] width 117 height 11
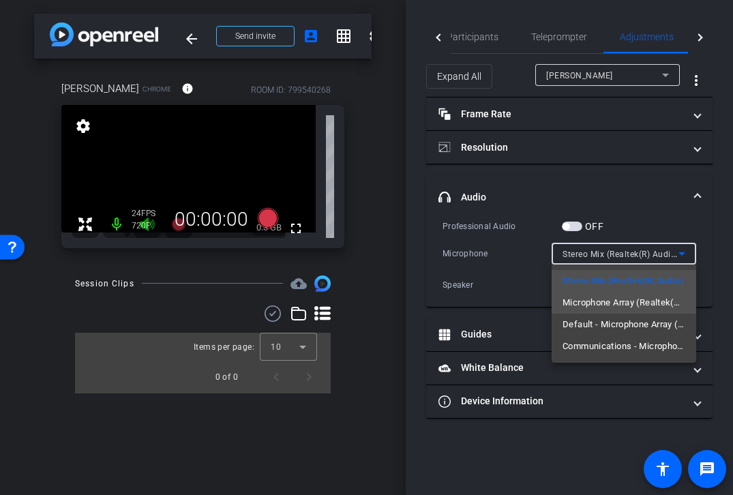
click at [611, 299] on span "Microphone Array (Realtek(R) Audio)" at bounding box center [623, 302] width 123 height 16
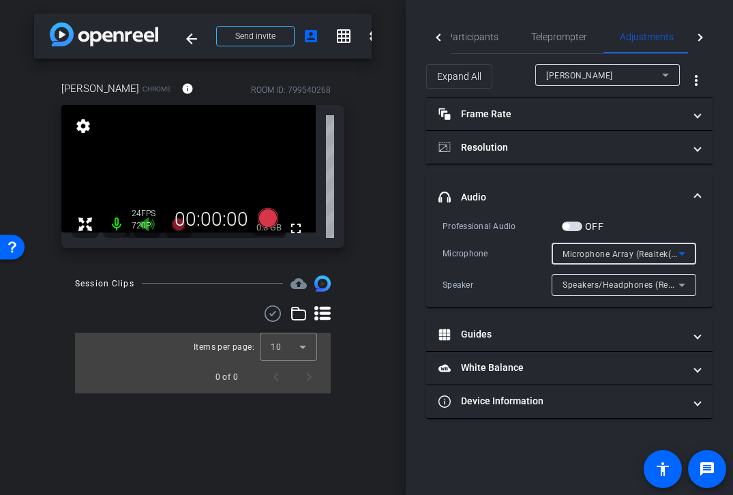
click at [598, 255] on span "Microphone Array (Realtek(R) Audio)" at bounding box center [635, 253] width 146 height 11
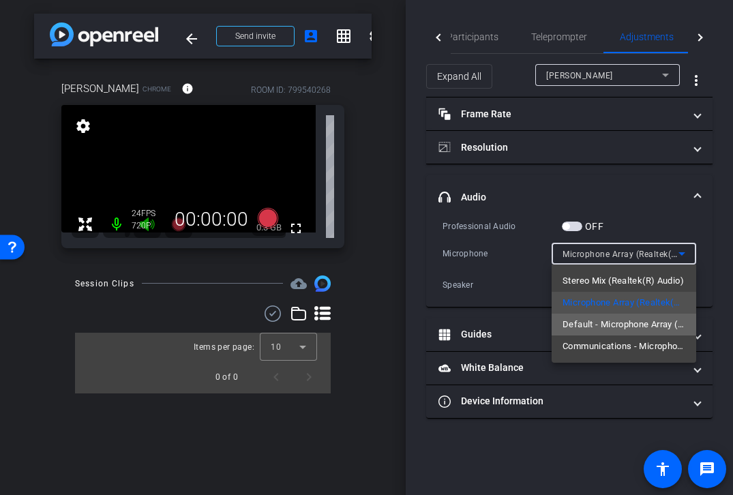
click at [600, 324] on span "Default - Microphone Array (Realtek(R) Audio)" at bounding box center [623, 324] width 123 height 16
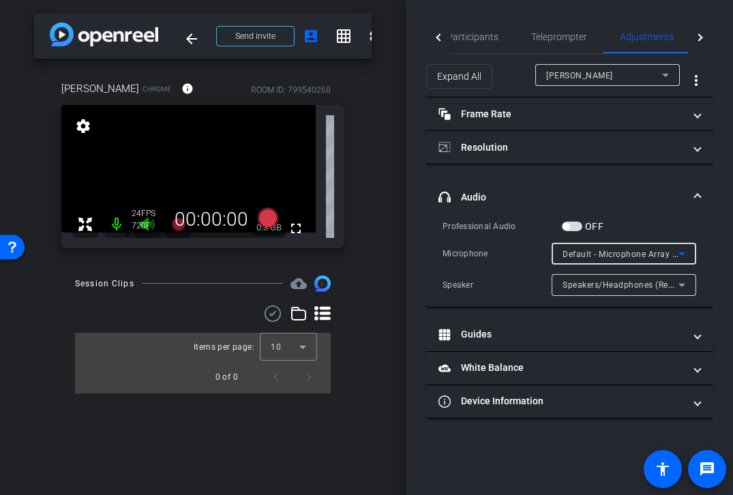
click at [572, 263] on div "Default - Microphone Array (Realtek(R) Audio)" at bounding box center [623, 254] width 123 height 22
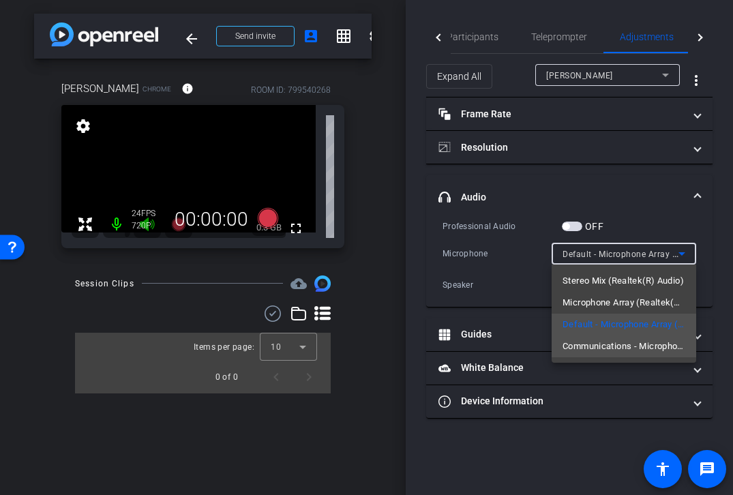
click at [577, 351] on span "Communications - Microphone Array (Realtek(R) Audio)" at bounding box center [623, 346] width 123 height 16
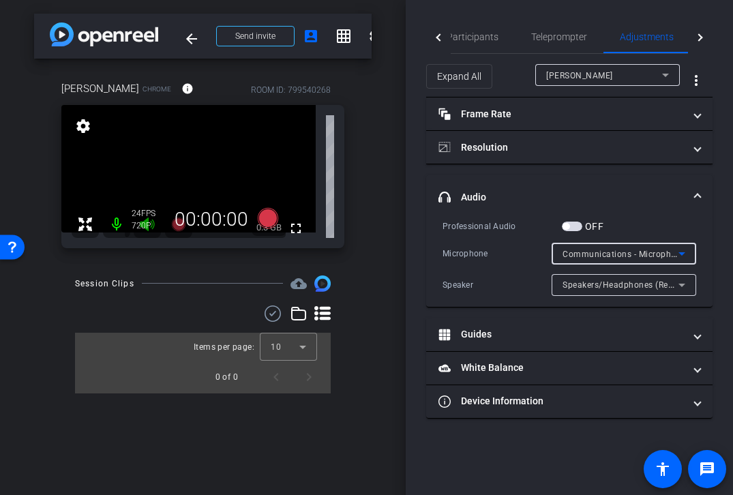
click at [589, 287] on span "Speakers/Headphones (Realtek(R) Audio)" at bounding box center [644, 284] width 165 height 11
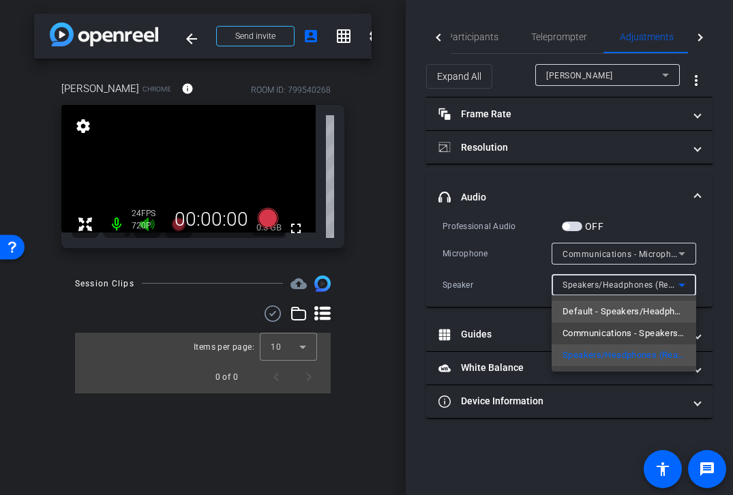
click at [595, 319] on span "Default - Speakers/Headphones (Realtek(R) Audio)" at bounding box center [623, 311] width 123 height 16
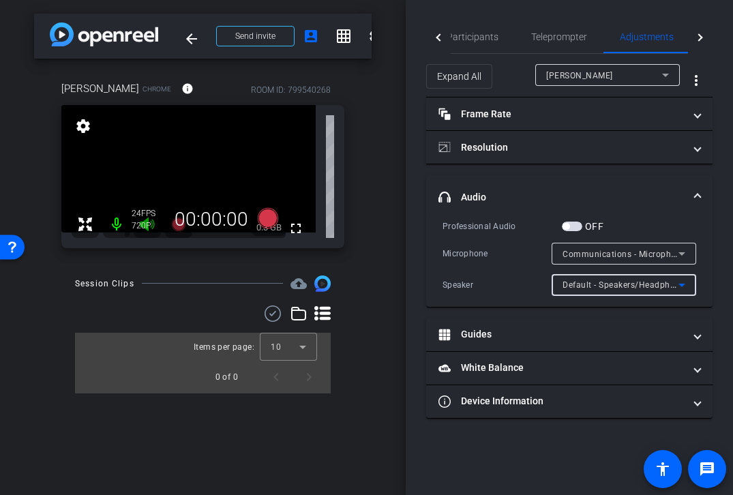
click at [585, 285] on span "Default - Speakers/Headphones (Realtek(R) Audio)" at bounding box center [662, 284] width 201 height 11
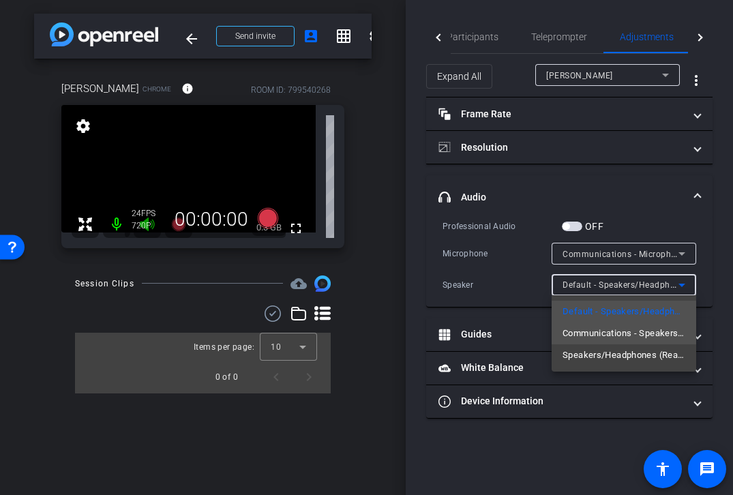
click at [590, 334] on span "Communications - Speakers/Headphones (Realtek(R) Audio)" at bounding box center [623, 333] width 123 height 16
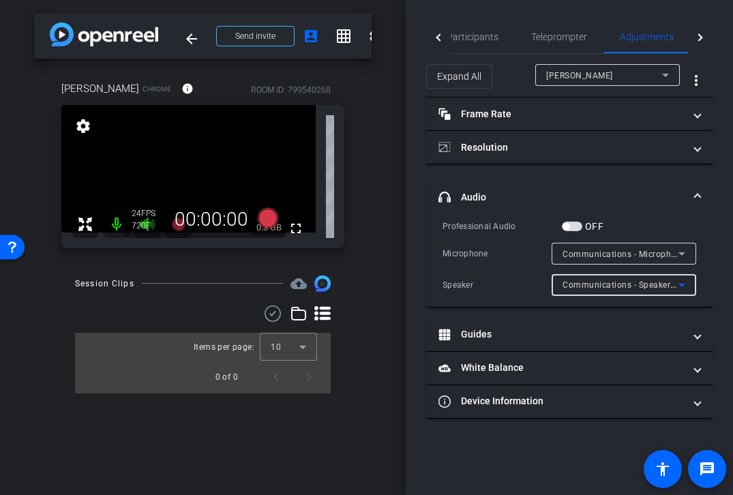
click at [591, 284] on span "Communications - Speakers/Headphones (Realtek(R) Audio)" at bounding box center [682, 284] width 241 height 11
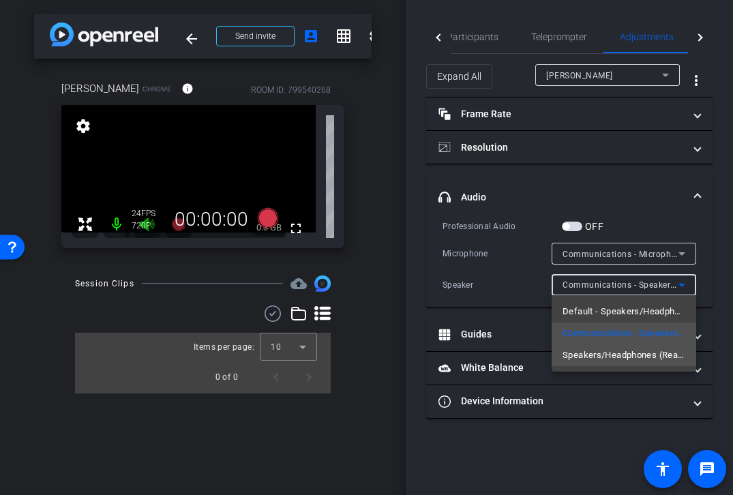
click at [594, 353] on span "Speakers/Headphones (Realtek(R) Audio)" at bounding box center [623, 355] width 123 height 16
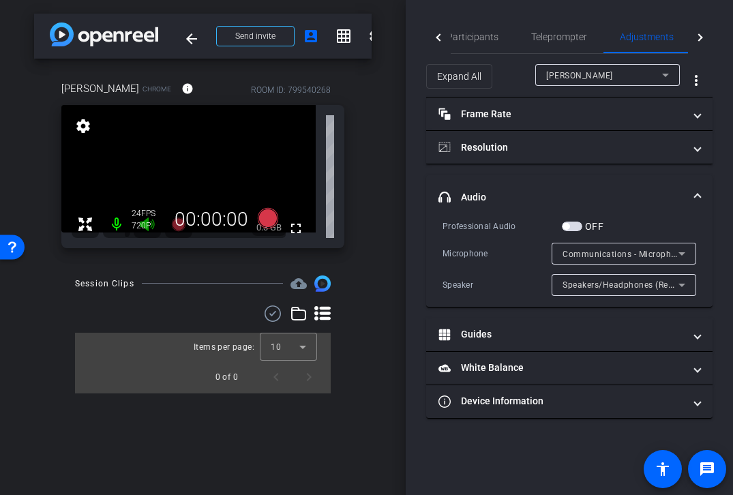
click at [575, 230] on span "button" at bounding box center [572, 227] width 20 height 10
click at [572, 229] on span "button" at bounding box center [572, 227] width 20 height 10
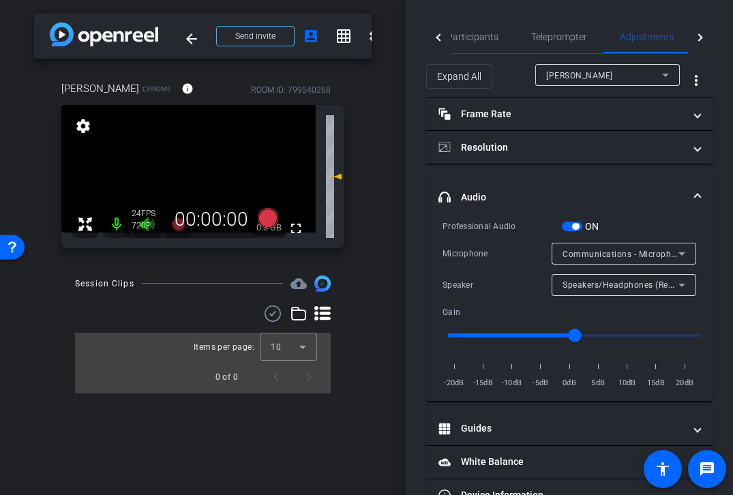
click at [586, 248] on div "Communications - Microphone Array (Realtek(R) Audio)" at bounding box center [620, 253] width 116 height 17
click at [587, 252] on span "Stereo Mix (Realtek(R) Audio)" at bounding box center [620, 253] width 117 height 11
click at [575, 225] on span "button" at bounding box center [575, 226] width 7 height 7
click at [583, 254] on span "Stereo Mix (Realtek(R) Audio)" at bounding box center [620, 253] width 117 height 11
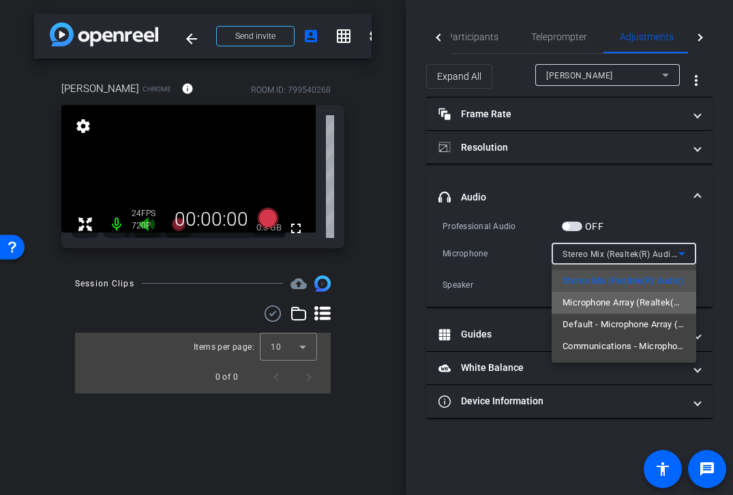
click at [597, 303] on span "Microphone Array (Realtek(R) Audio)" at bounding box center [623, 302] width 123 height 16
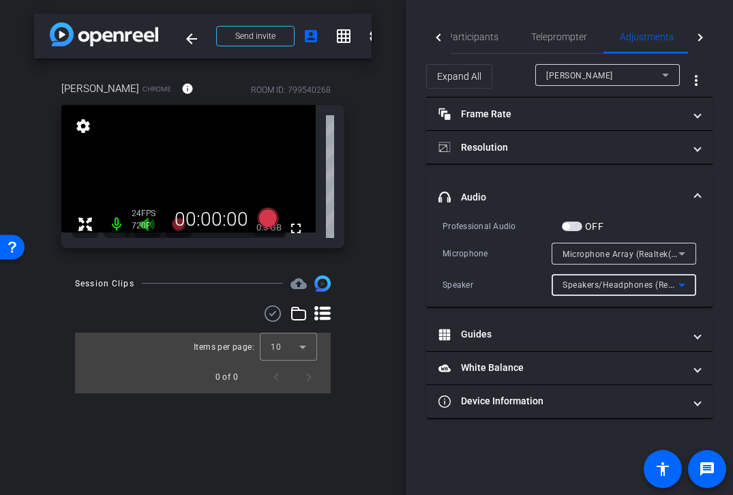
click at [596, 285] on span "Speakers/Headphones (Realtek(R) Audio)" at bounding box center [644, 284] width 165 height 11
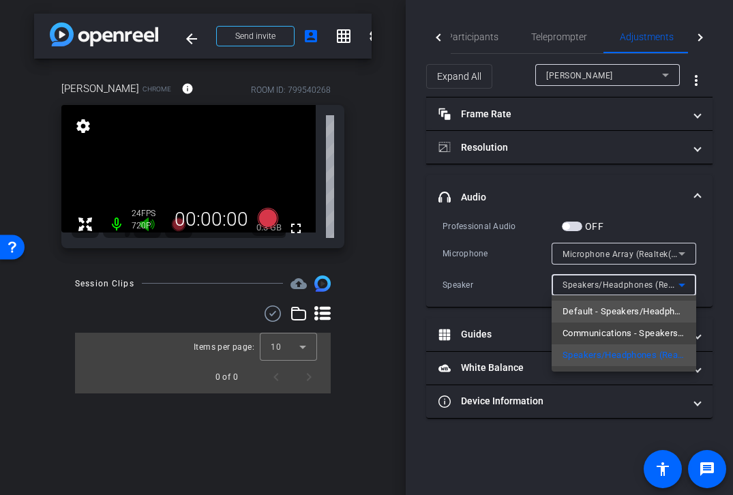
click at [598, 307] on span "Default - Speakers/Headphones (Realtek(R) Audio)" at bounding box center [623, 311] width 123 height 16
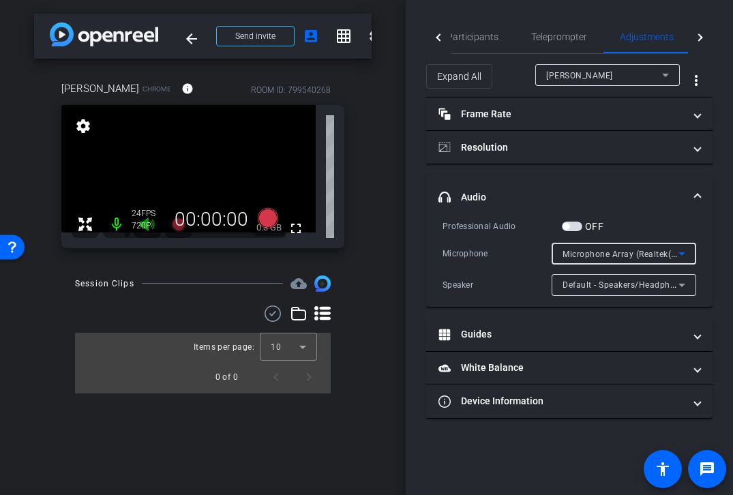
click at [600, 256] on span "Microphone Array (Realtek(R) Audio)" at bounding box center [635, 253] width 146 height 11
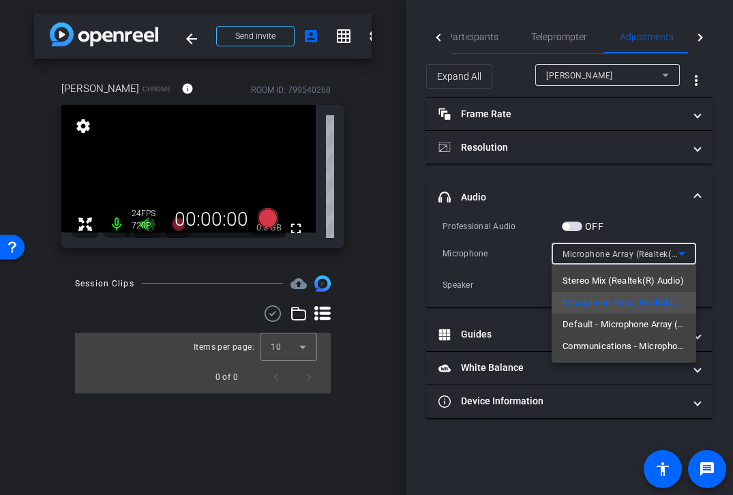
click at [455, 40] on div at bounding box center [366, 247] width 733 height 495
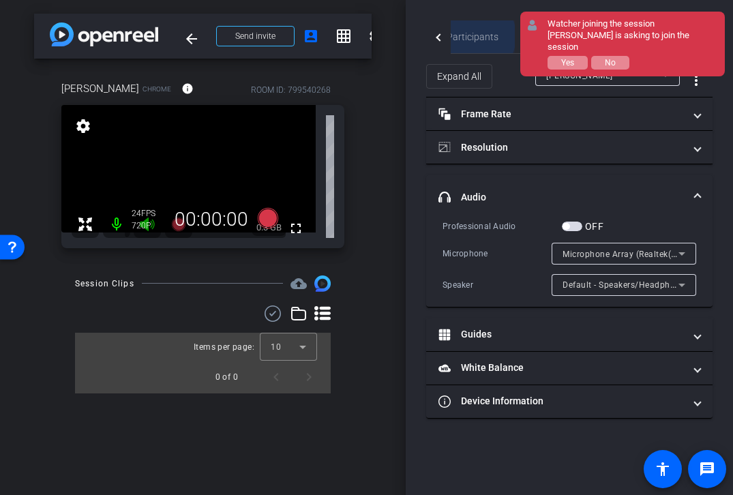
click at [470, 36] on span "Participants" at bounding box center [472, 37] width 52 height 10
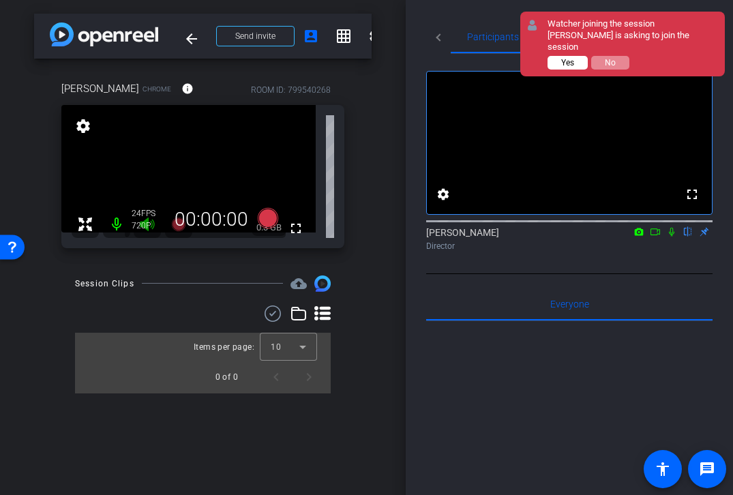
click at [565, 58] on span "Yes" at bounding box center [567, 63] width 13 height 10
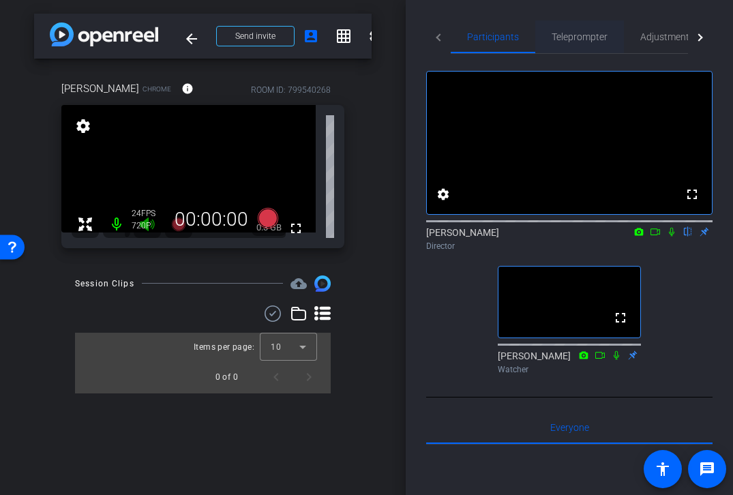
click at [596, 40] on span "Teleprompter" at bounding box center [579, 37] width 56 height 10
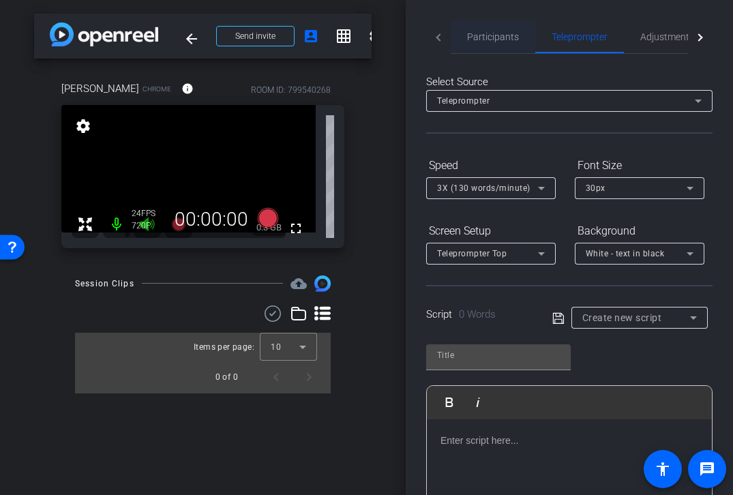
click at [480, 40] on span "Participants" at bounding box center [493, 37] width 52 height 10
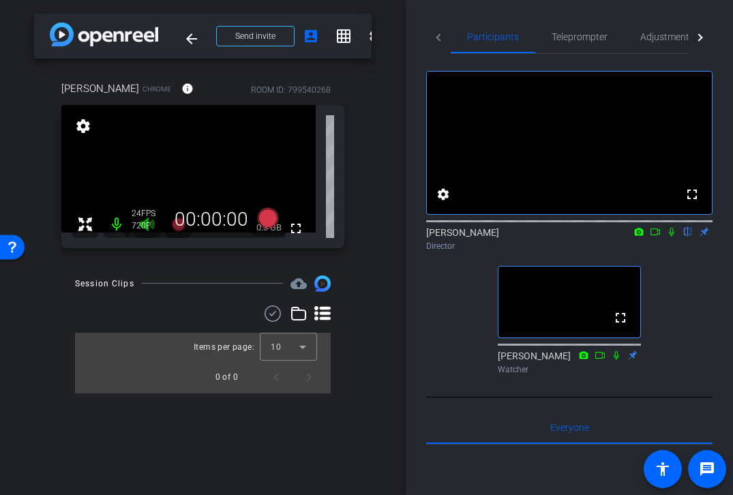
click at [670, 237] on icon at bounding box center [671, 232] width 11 height 10
click at [650, 32] on span "Adjustments" at bounding box center [667, 37] width 54 height 10
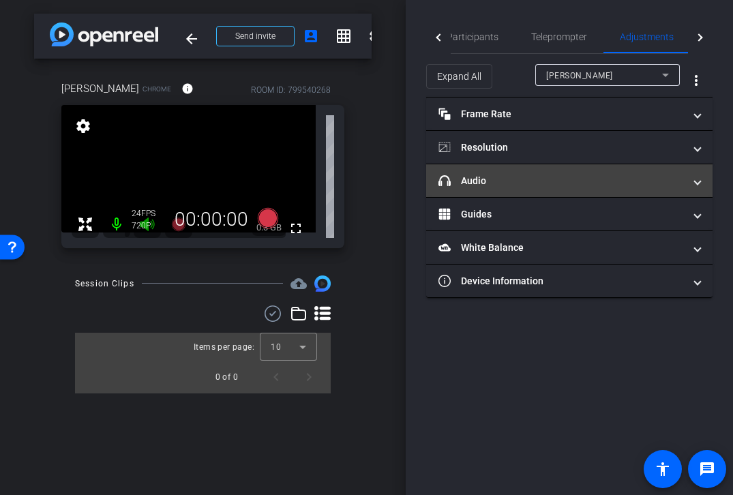
click at [482, 172] on mat-expansion-panel-header "headphone icon Audio" at bounding box center [569, 180] width 286 height 33
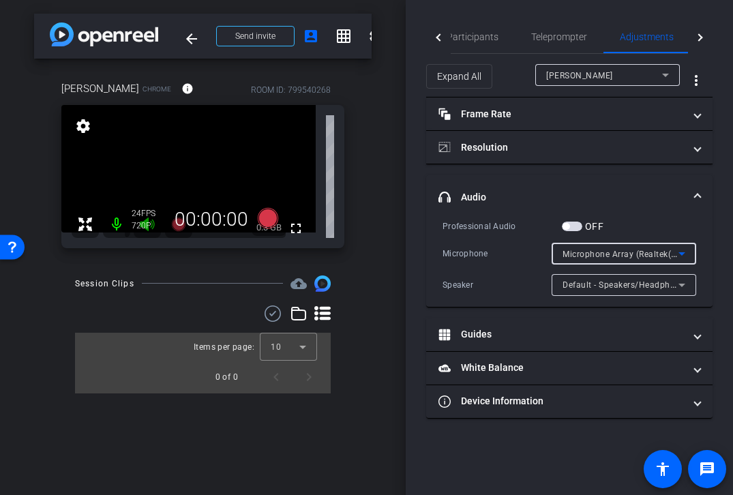
click at [615, 259] on div "Microphone Array (Realtek(R) Audio)" at bounding box center [620, 253] width 116 height 17
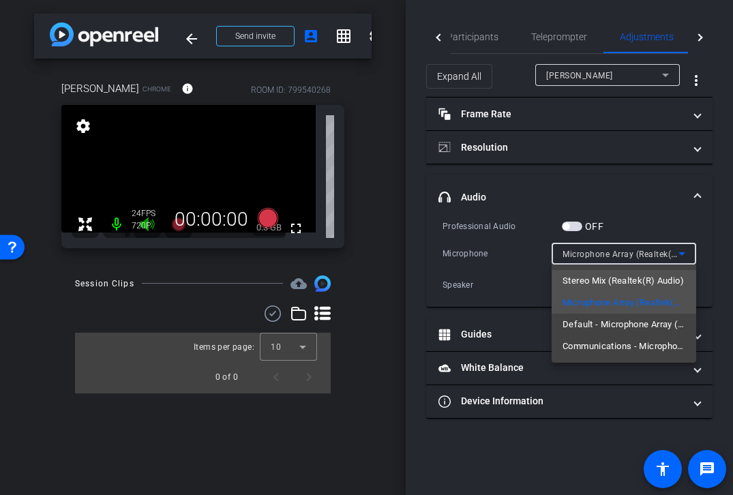
click at [615, 282] on span "Stereo Mix (Realtek(R) Audio)" at bounding box center [622, 281] width 121 height 16
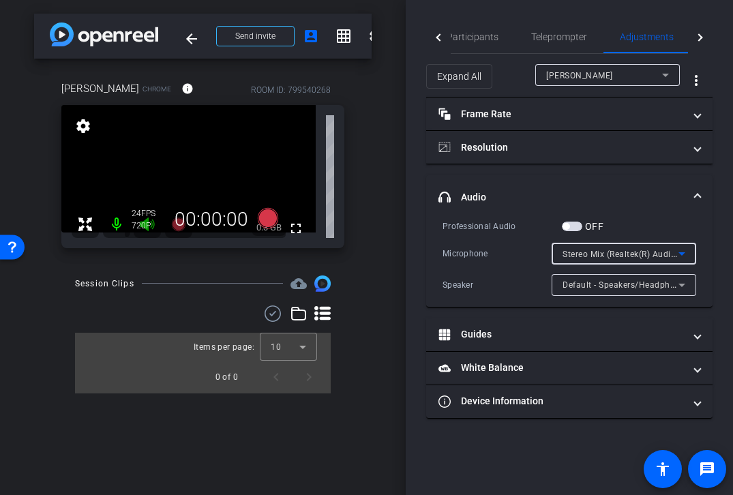
click at [633, 251] on span "Stereo Mix (Realtek(R) Audio)" at bounding box center [620, 253] width 117 height 11
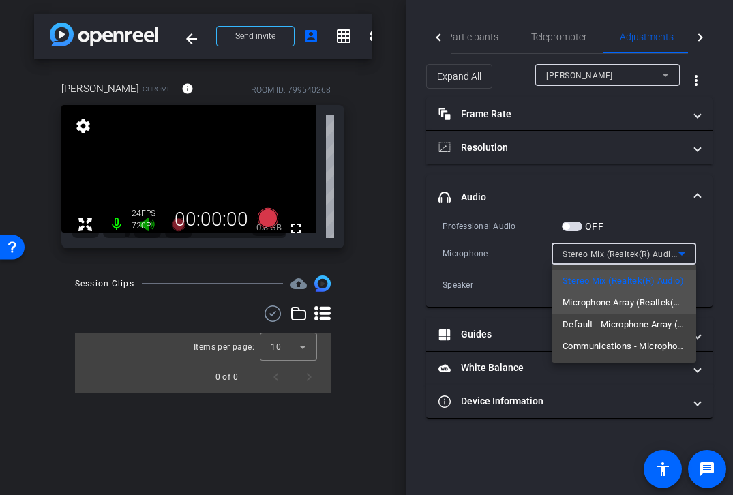
click at [625, 299] on span "Microphone Array (Realtek(R) Audio)" at bounding box center [623, 302] width 123 height 16
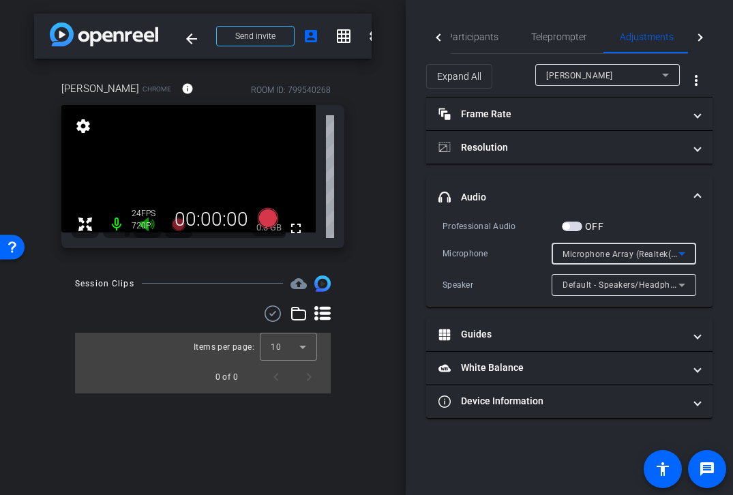
click at [609, 253] on span "Microphone Array (Realtek(R) Audio)" at bounding box center [635, 253] width 146 height 11
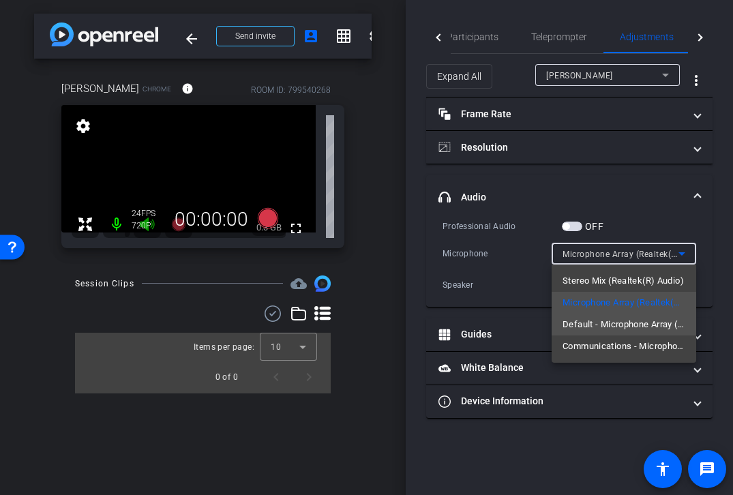
click at [607, 322] on span "Default - Microphone Array (Realtek(R) Audio)" at bounding box center [623, 324] width 123 height 16
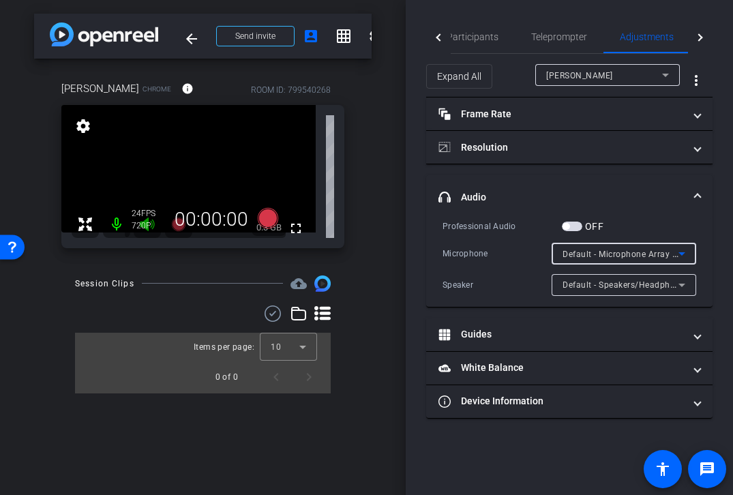
click at [610, 260] on div "Default - Microphone Array (Realtek(R) Audio)" at bounding box center [620, 253] width 116 height 17
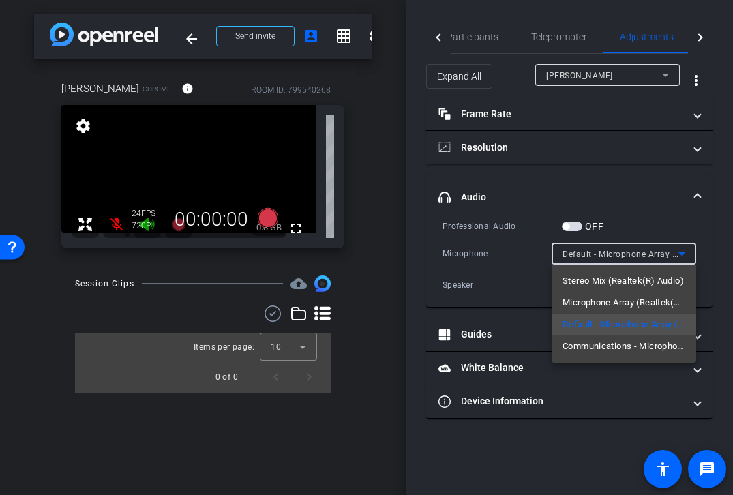
click at [111, 222] on div at bounding box center [366, 247] width 733 height 495
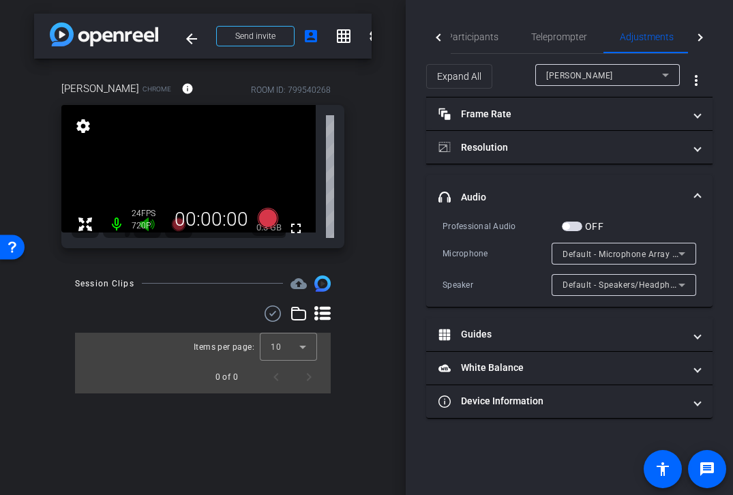
click at [571, 228] on span "button" at bounding box center [572, 227] width 20 height 10
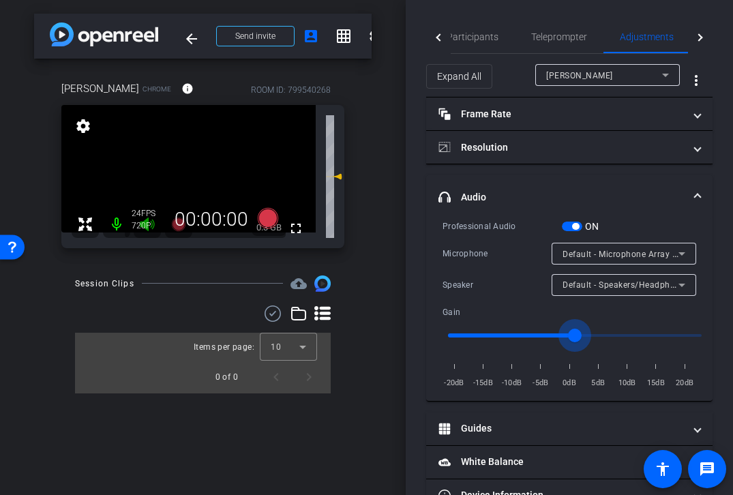
drag, startPoint x: 575, startPoint y: 335, endPoint x: 665, endPoint y: 338, distance: 90.7
click at [665, 338] on input "range" at bounding box center [575, 335] width 282 height 30
drag, startPoint x: 665, startPoint y: 339, endPoint x: 544, endPoint y: 338, distance: 120.6
type input "0.8"
click at [544, 338] on input "range" at bounding box center [575, 335] width 282 height 30
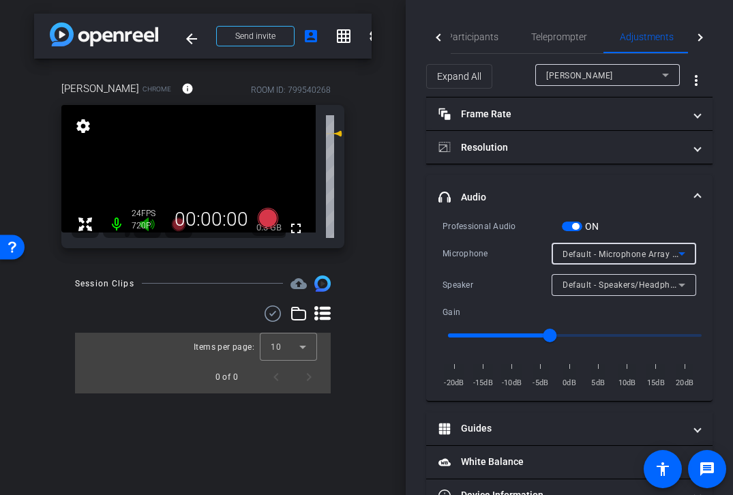
click at [613, 253] on span "Default - Microphone Array (Realtek(R) Audio)" at bounding box center [653, 253] width 182 height 11
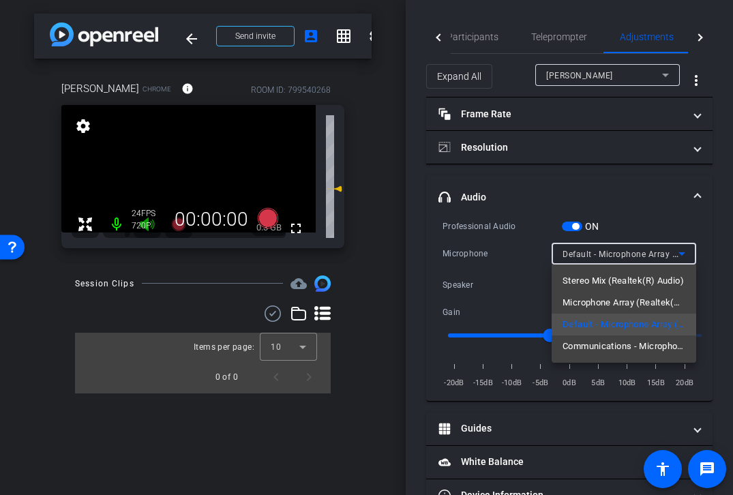
click at [376, 255] on div at bounding box center [366, 247] width 733 height 495
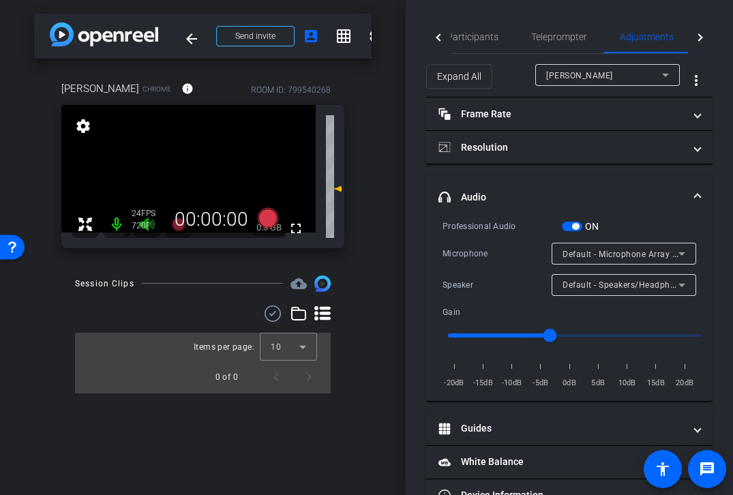
click at [649, 262] on div "Default - Microphone Array (Realtek(R) Audio)" at bounding box center [623, 254] width 123 height 22
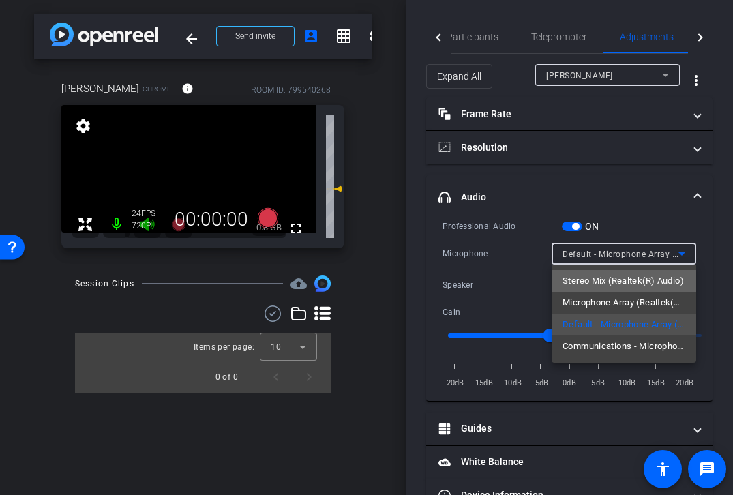
click at [643, 279] on span "Stereo Mix (Realtek(R) Audio)" at bounding box center [622, 281] width 121 height 16
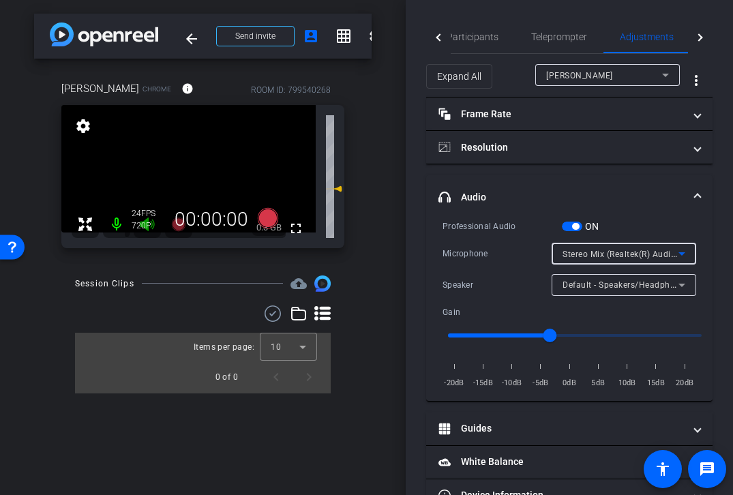
click at [626, 256] on span "Stereo Mix (Realtek(R) Audio)" at bounding box center [620, 253] width 117 height 11
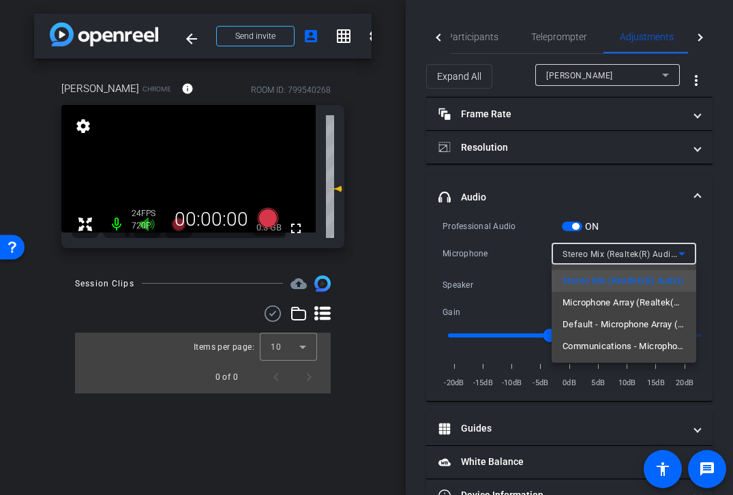
click at [420, 204] on div at bounding box center [366, 247] width 733 height 495
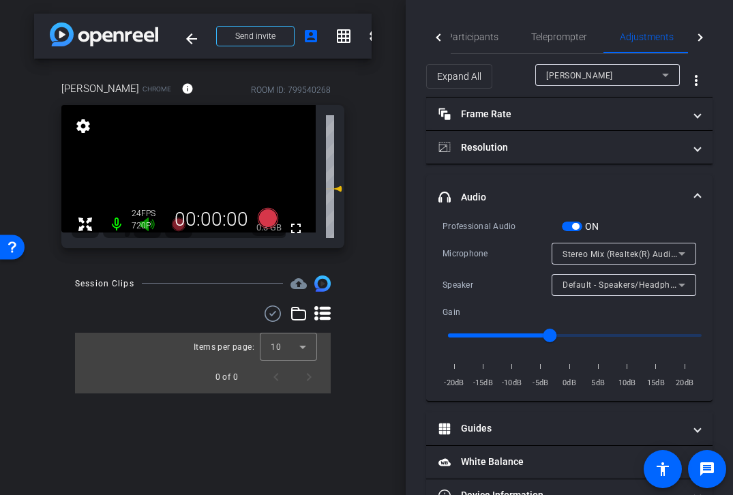
click at [632, 262] on div "Stereo Mix (Realtek(R) Audio)" at bounding box center [623, 254] width 123 height 22
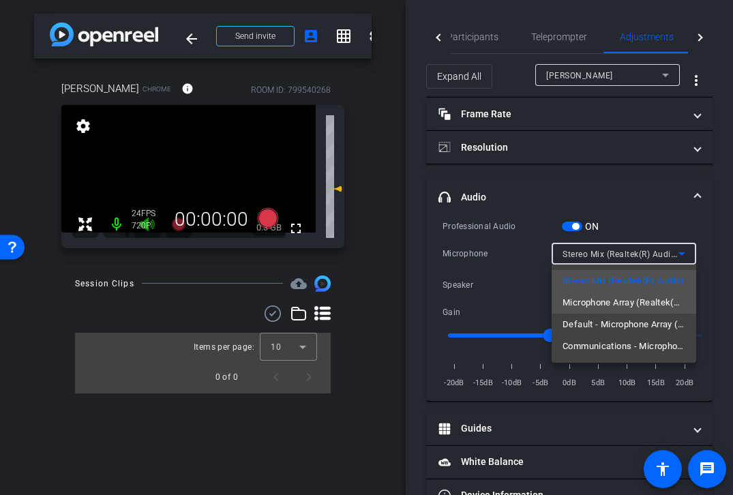
click at [629, 304] on span "Microphone Array (Realtek(R) Audio)" at bounding box center [623, 302] width 123 height 16
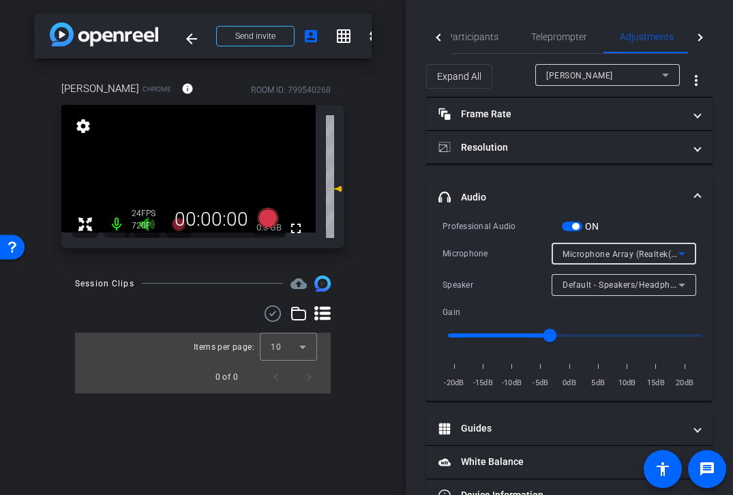
click at [612, 254] on span "Microphone Array (Realtek(R) Audio)" at bounding box center [635, 253] width 146 height 11
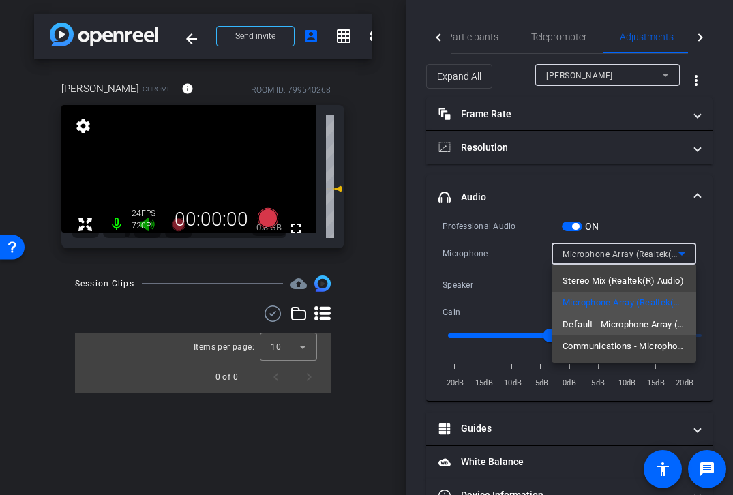
click at [607, 320] on span "Default - Microphone Array (Realtek(R) Audio)" at bounding box center [623, 324] width 123 height 16
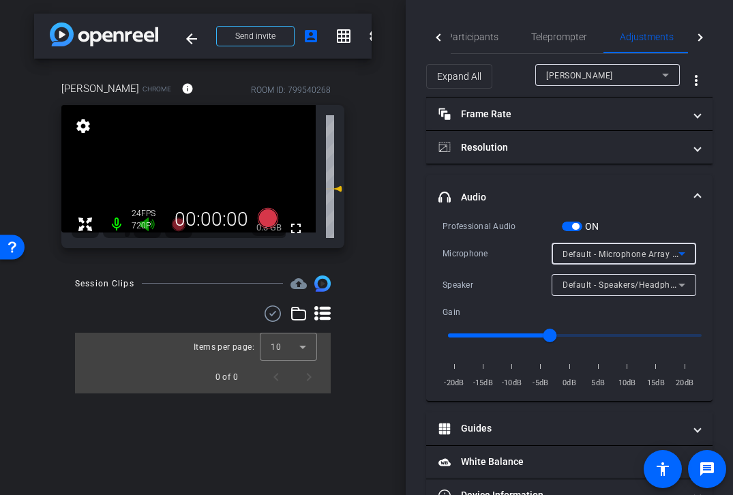
click at [624, 249] on span "Default - Microphone Array (Realtek(R) Audio)" at bounding box center [653, 253] width 182 height 11
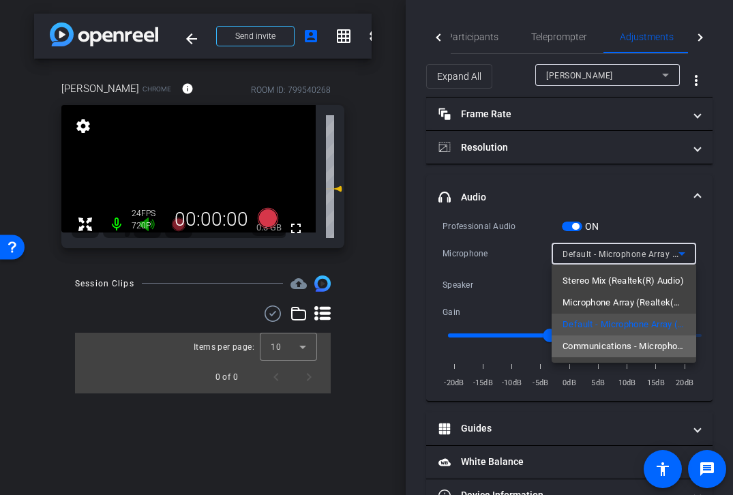
click at [613, 344] on span "Communications - Microphone Array (Realtek(R) Audio)" at bounding box center [623, 346] width 123 height 16
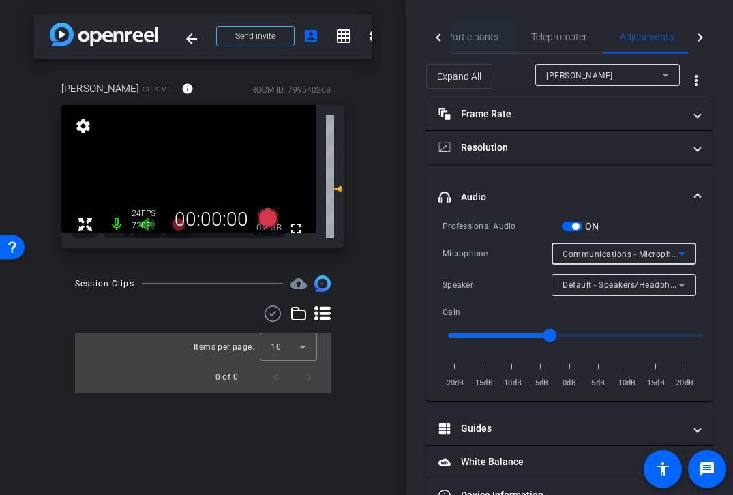
click at [470, 33] on span "Participants" at bounding box center [472, 37] width 52 height 10
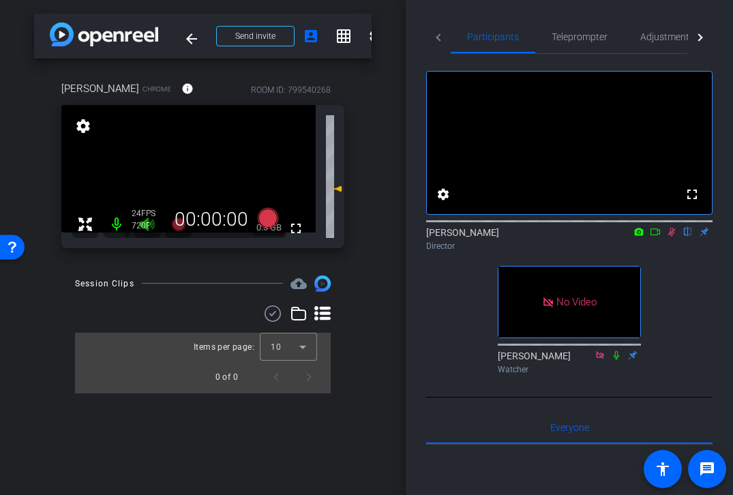
click at [650, 235] on icon at bounding box center [655, 231] width 10 height 7
click at [652, 37] on span "Adjustments" at bounding box center [667, 37] width 54 height 10
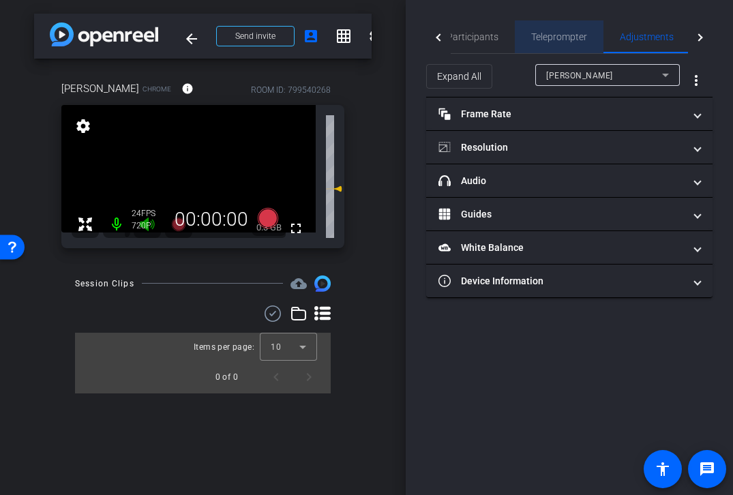
click at [563, 39] on span "Teleprompter" at bounding box center [559, 37] width 56 height 10
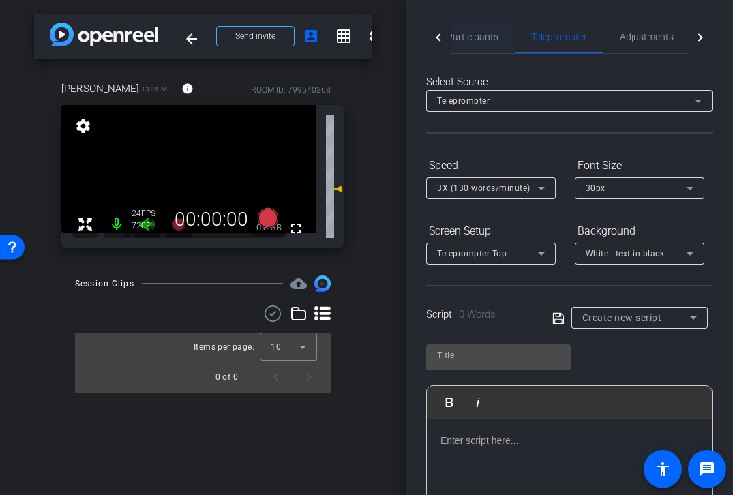
click at [457, 37] on span "Participants" at bounding box center [472, 37] width 52 height 10
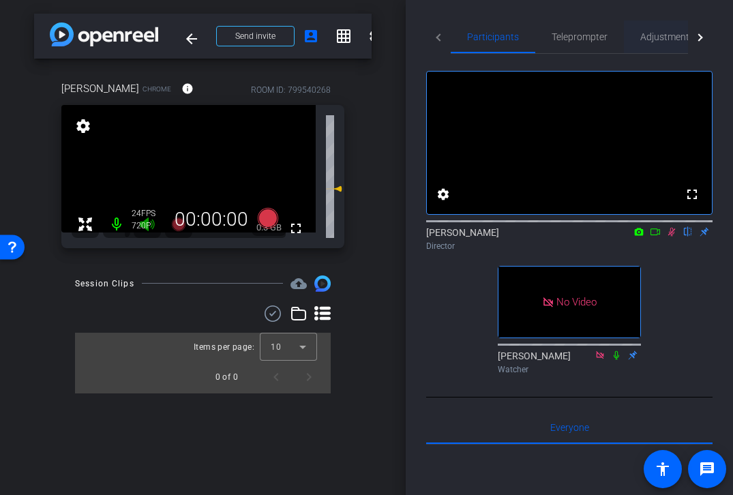
click at [667, 40] on span "Adjustments" at bounding box center [667, 37] width 54 height 10
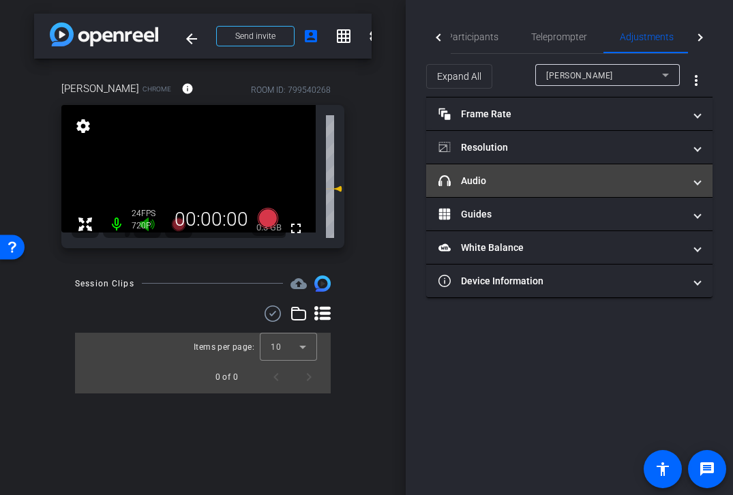
click at [478, 186] on mat-panel-title "headphone icon Audio" at bounding box center [560, 181] width 245 height 14
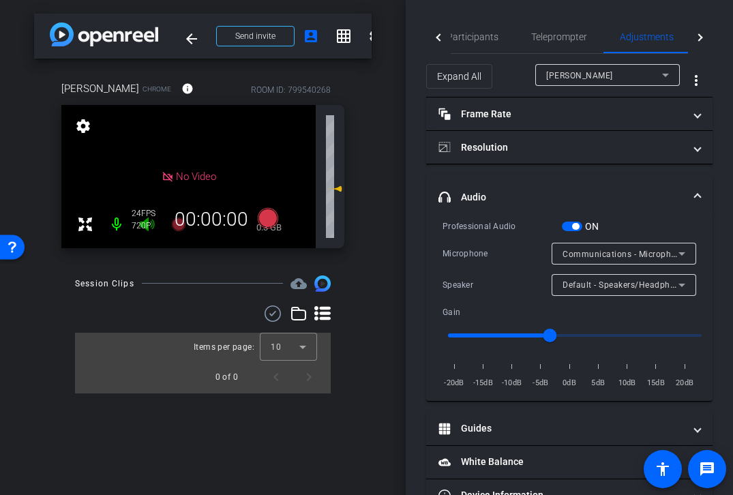
click at [70, 320] on div "Session Clips cloud_upload Items per page: 10 0 of 0" at bounding box center [202, 334] width 337 height 118
click at [196, 249] on div "Randy Hart Chrome info ROOM ID: 799540268 No Video settings 0.3 GB 24 FPS 720P …" at bounding box center [202, 160] width 337 height 203
click at [153, 168] on div "No Video" at bounding box center [188, 176] width 254 height 143
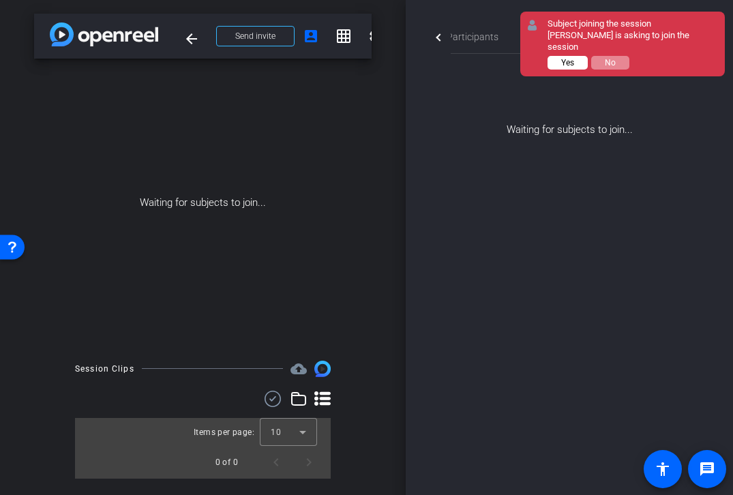
click at [563, 58] on span "Yes" at bounding box center [567, 63] width 13 height 10
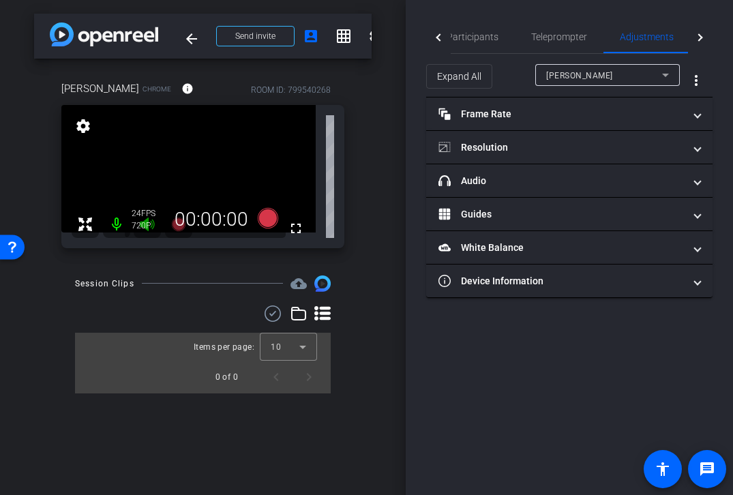
type input "11000"
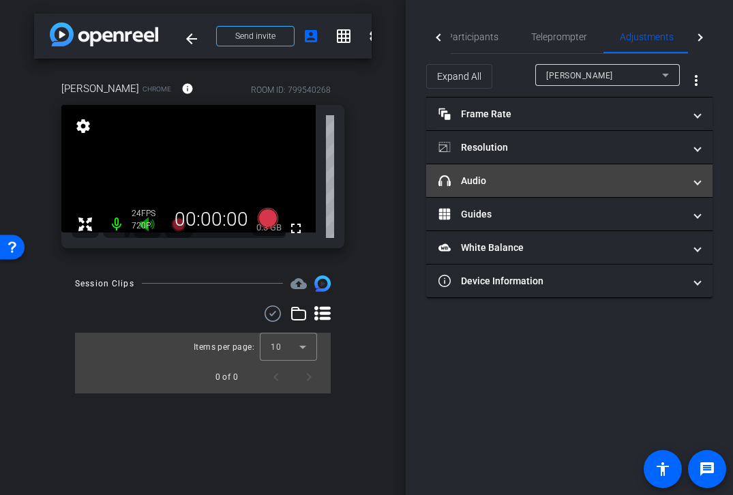
click at [487, 177] on mat-panel-title "headphone icon Audio" at bounding box center [560, 181] width 245 height 14
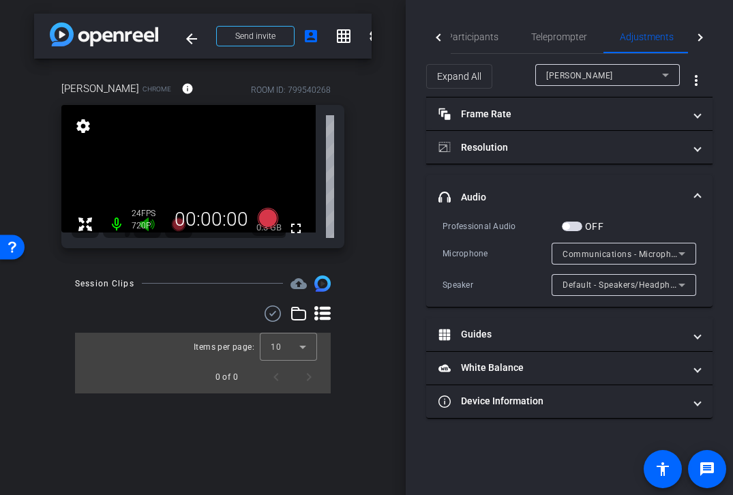
click at [598, 264] on div at bounding box center [623, 271] width 145 height 15
click at [601, 246] on div "Communications - Microphone Array (Realtek(R) Audio)" at bounding box center [620, 253] width 116 height 17
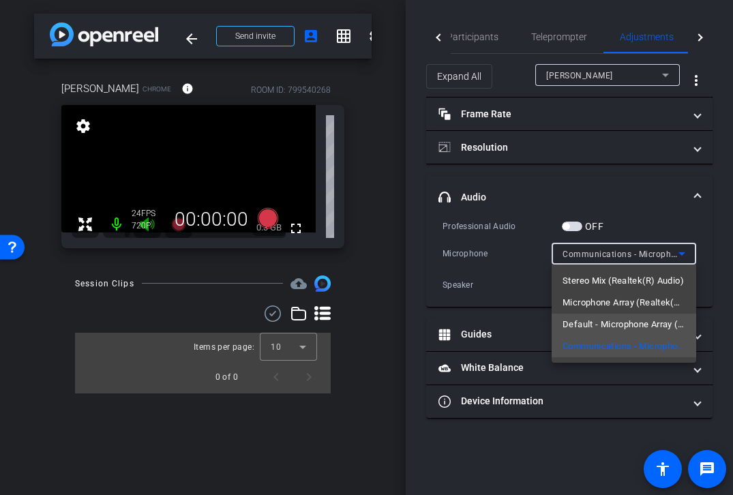
click at [632, 328] on span "Default - Microphone Array (Realtek(R) Audio)" at bounding box center [623, 324] width 123 height 16
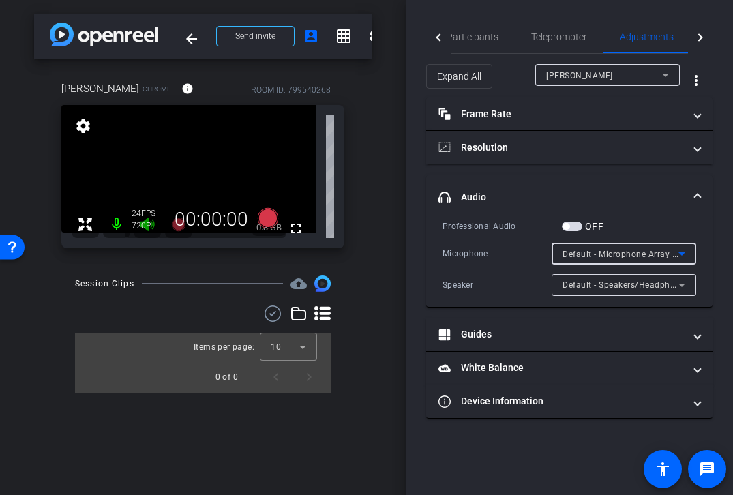
click at [603, 257] on span "Default - Microphone Array (Realtek(R) Audio)" at bounding box center [653, 253] width 182 height 11
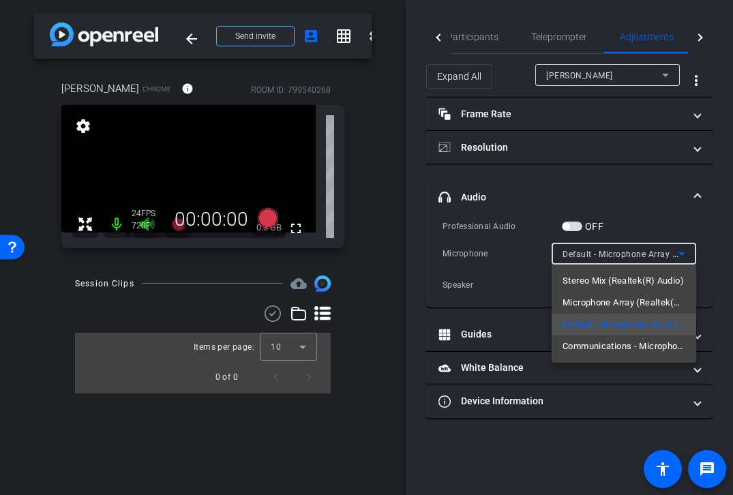
click at [610, 283] on span "Stereo Mix (Realtek(R) Audio)" at bounding box center [622, 281] width 121 height 16
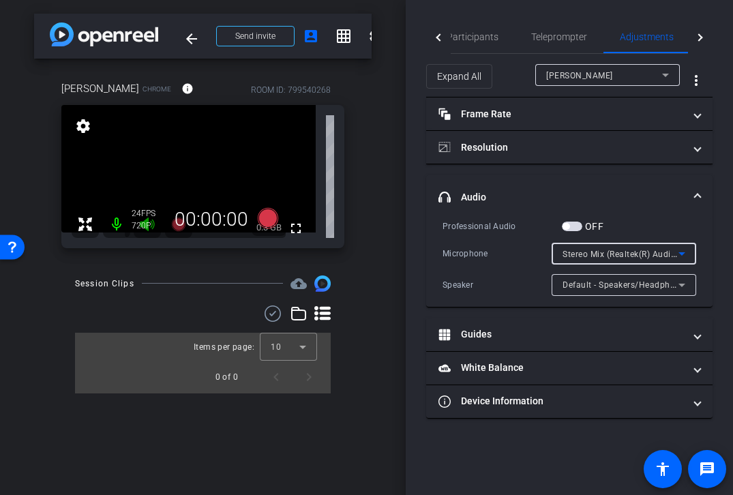
click at [632, 248] on div "Stereo Mix (Realtek(R) Audio)" at bounding box center [620, 253] width 116 height 17
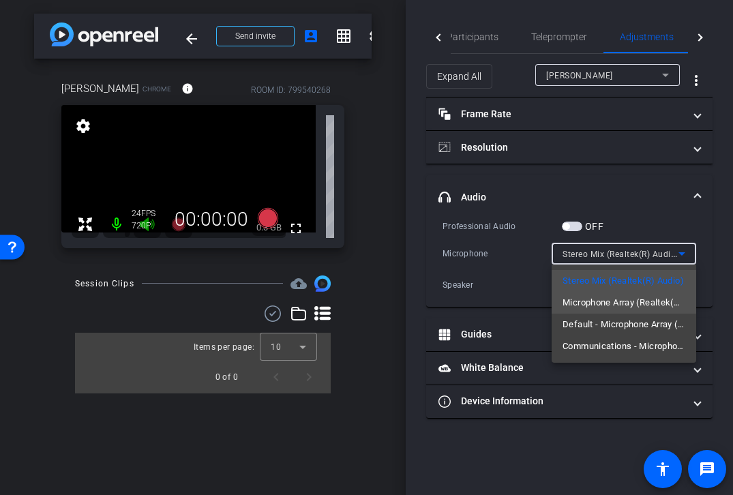
click at [630, 301] on span "Microphone Array (Realtek(R) Audio)" at bounding box center [623, 302] width 123 height 16
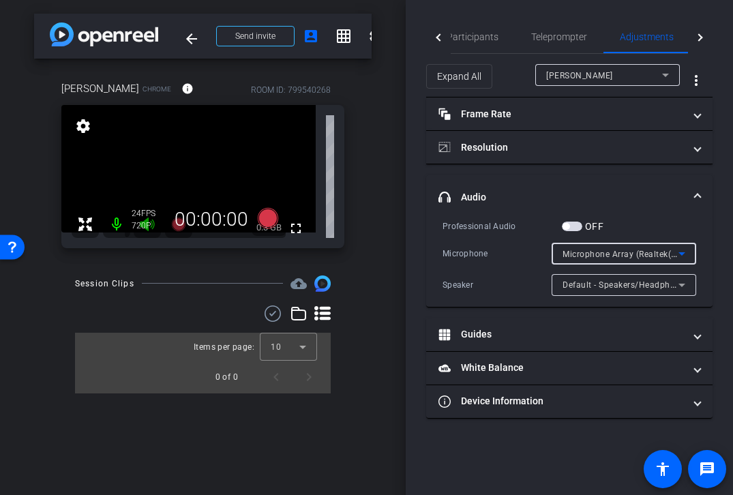
click at [615, 255] on span "Microphone Array (Realtek(R) Audio)" at bounding box center [635, 253] width 146 height 11
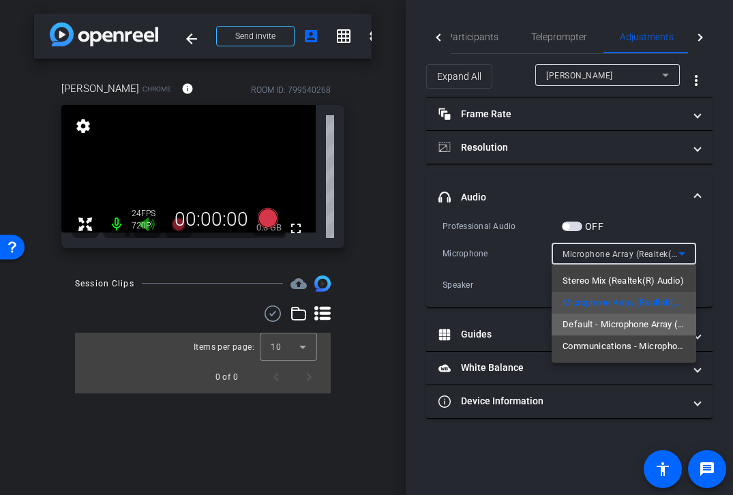
click at [618, 331] on span "Default - Microphone Array (Realtek(R) Audio)" at bounding box center [623, 324] width 123 height 16
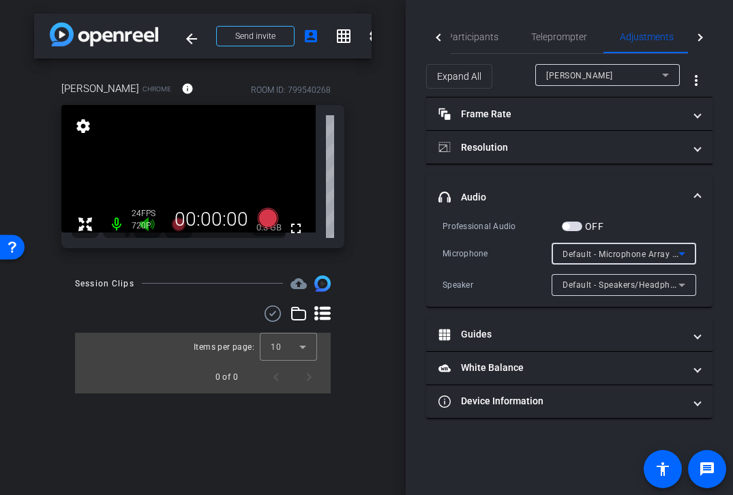
click at [606, 254] on span "Default - Microphone Array (Realtek(R) Audio)" at bounding box center [653, 253] width 182 height 11
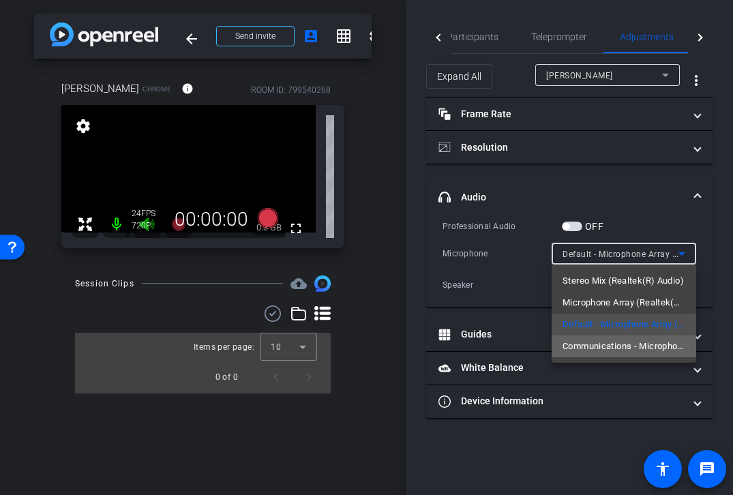
click at [605, 351] on span "Communications - Microphone Array (Realtek(R) Audio)" at bounding box center [623, 346] width 123 height 16
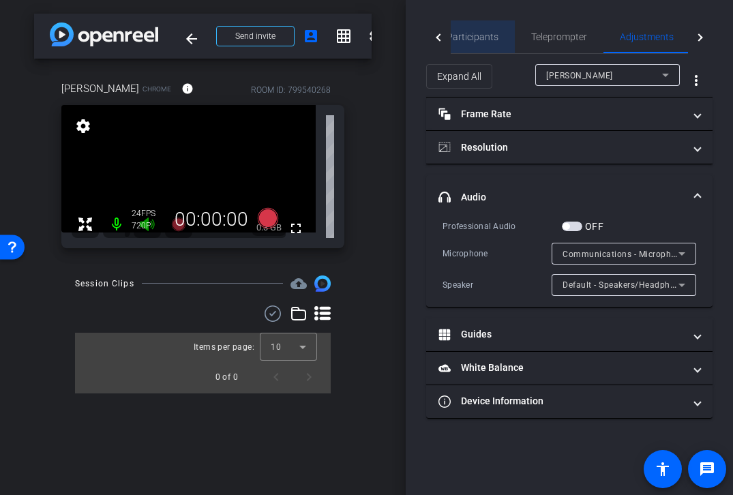
click at [473, 39] on span "Participants" at bounding box center [472, 37] width 52 height 10
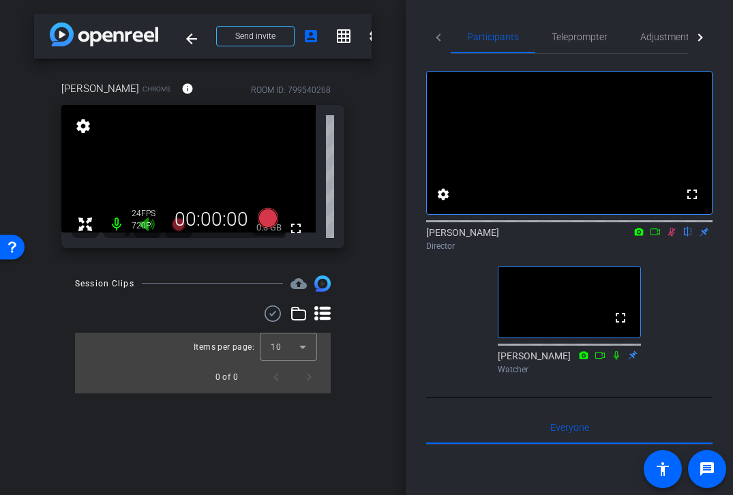
click at [670, 237] on icon at bounding box center [671, 232] width 11 height 10
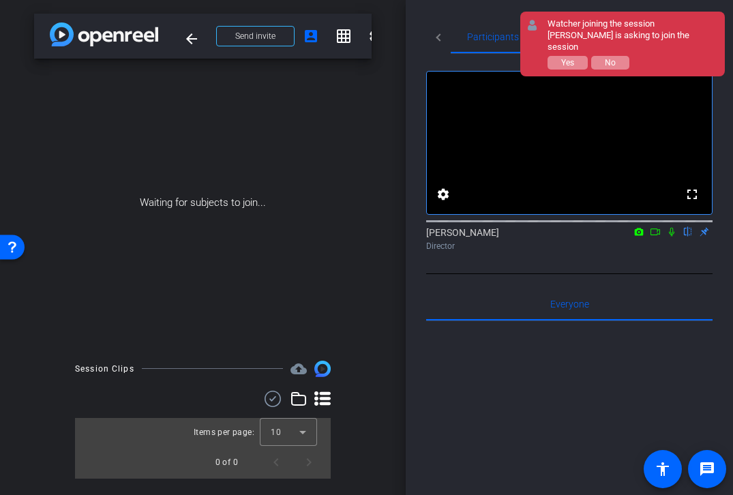
click at [573, 59] on div "Watcher joining the session Lori is asking to join the session Yes No" at bounding box center [632, 43] width 170 height 51
click at [573, 58] on span "Yes" at bounding box center [567, 63] width 13 height 10
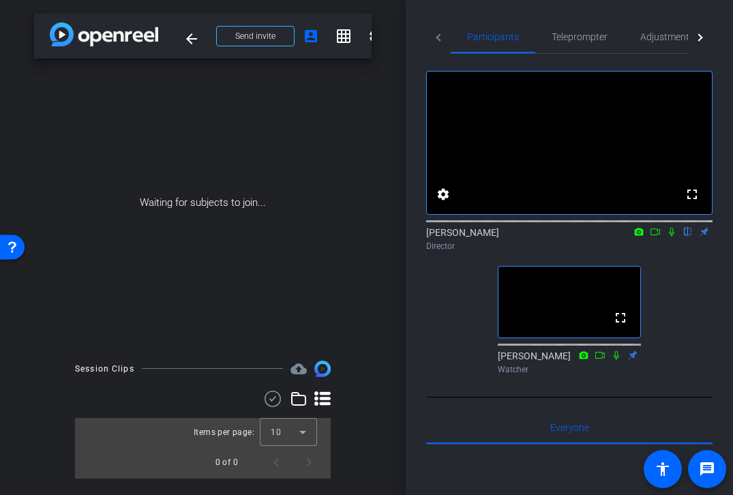
click at [670, 237] on icon at bounding box center [671, 232] width 11 height 10
click at [667, 237] on icon at bounding box center [671, 232] width 11 height 10
click at [283, 123] on div "Waiting for subjects to join..." at bounding box center [202, 203] width 337 height 288
click at [673, 237] on icon at bounding box center [671, 232] width 11 height 10
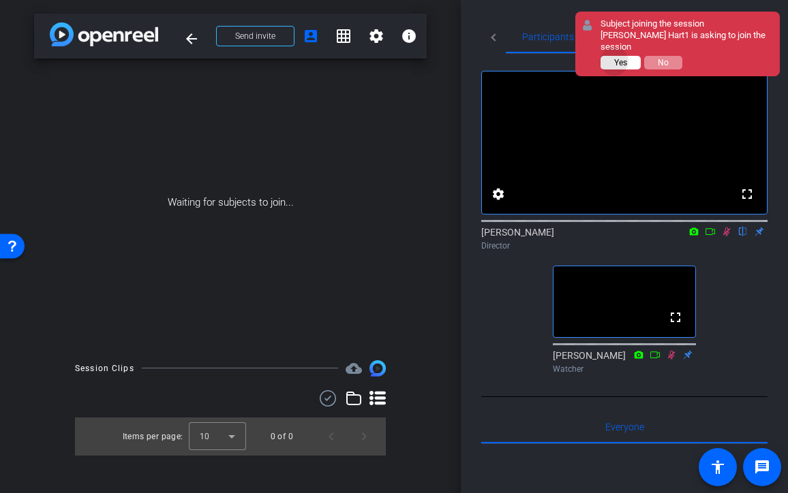
click at [616, 58] on span "Yes" at bounding box center [620, 63] width 13 height 10
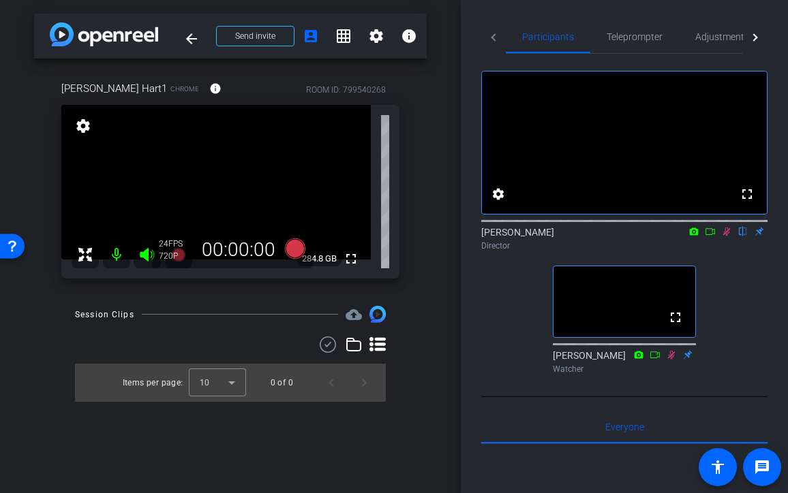
click at [727, 237] on icon at bounding box center [726, 232] width 11 height 10
click at [288, 252] on icon at bounding box center [295, 249] width 20 height 20
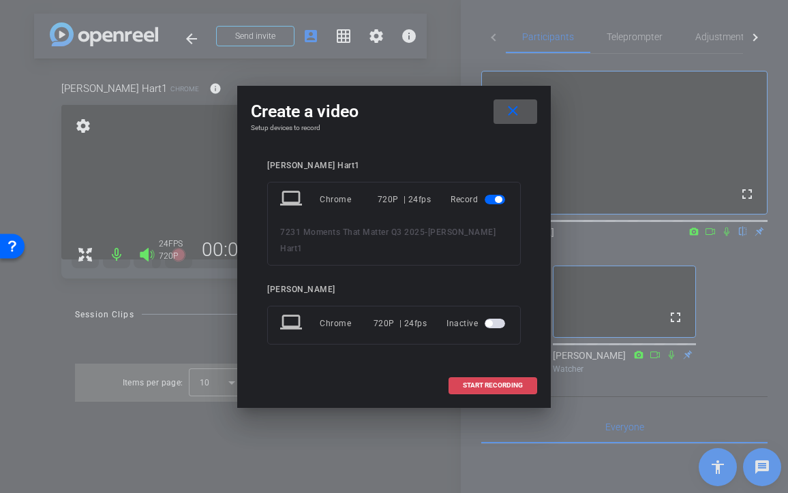
click at [490, 382] on span "START RECORDING" at bounding box center [493, 385] width 60 height 7
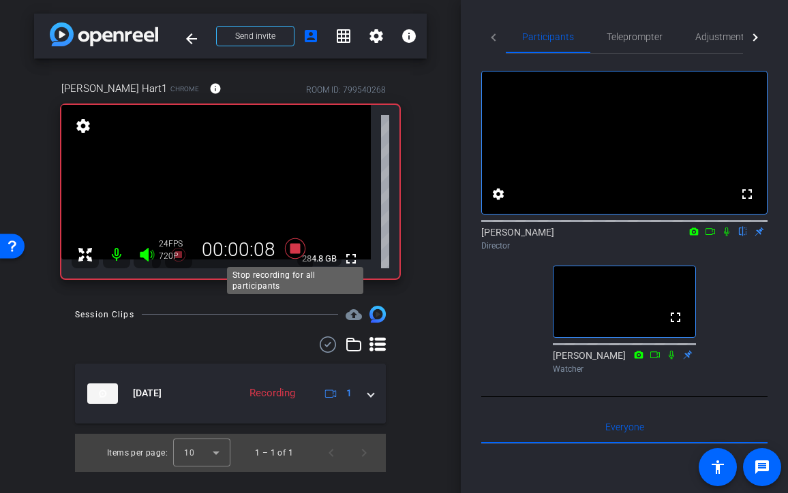
click at [296, 246] on icon at bounding box center [295, 249] width 20 height 20
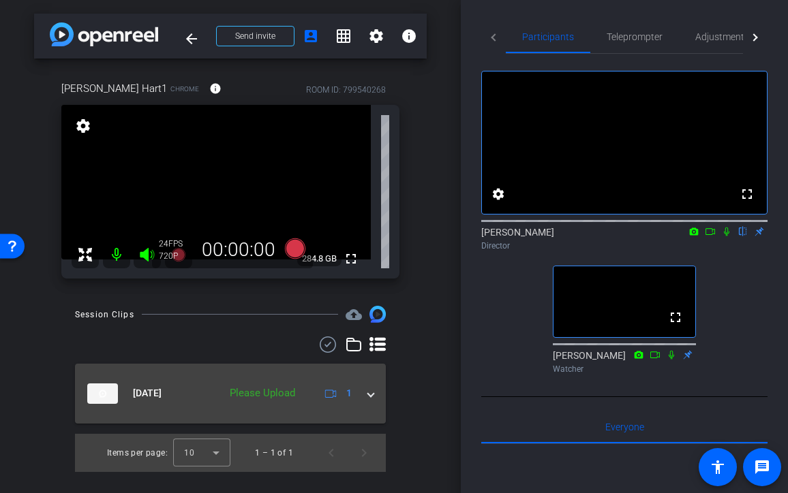
click at [271, 398] on div "Please Upload" at bounding box center [262, 394] width 79 height 16
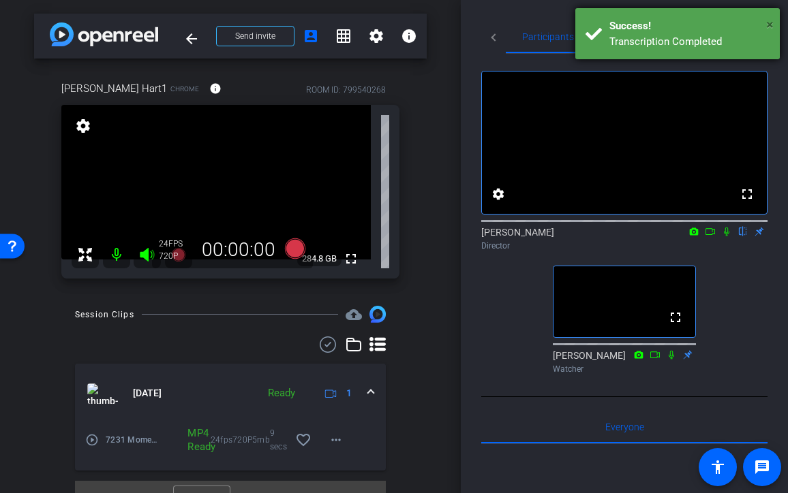
click at [732, 25] on span "×" at bounding box center [769, 24] width 7 height 16
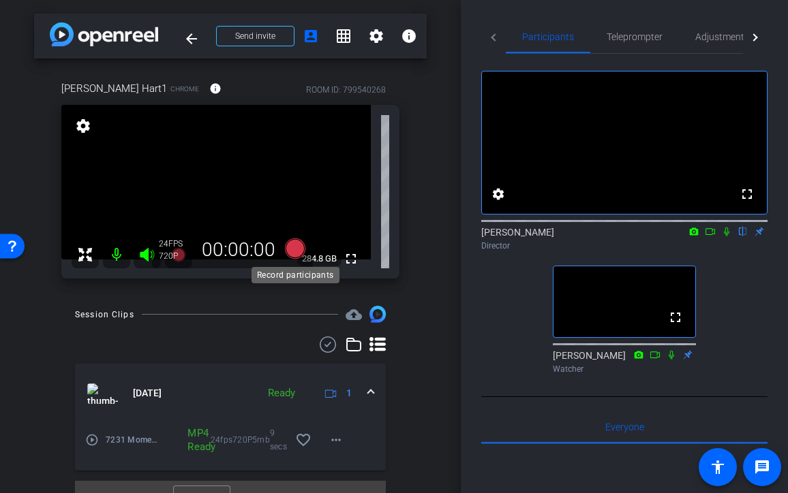
click at [293, 250] on icon at bounding box center [295, 249] width 20 height 20
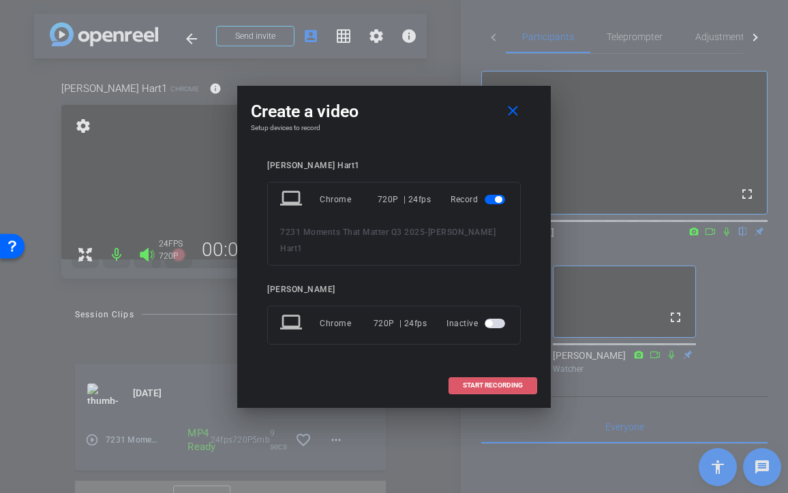
click at [479, 382] on span "START RECORDING" at bounding box center [493, 385] width 60 height 7
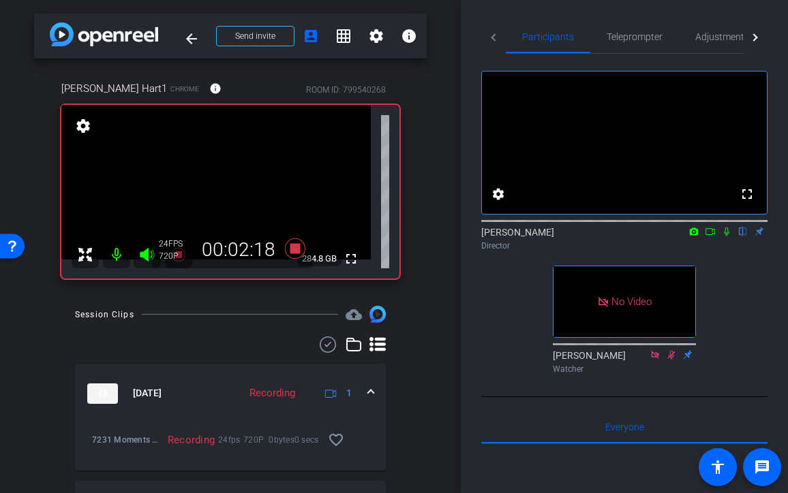
click at [726, 237] on icon at bounding box center [726, 232] width 11 height 10
drag, startPoint x: 727, startPoint y: 254, endPoint x: 727, endPoint y: 301, distance: 47.0
click at [727, 301] on div "fullscreen settings Jon Williams flip Director No Video Lori Watcher" at bounding box center [624, 217] width 286 height 326
click at [727, 237] on icon at bounding box center [726, 232] width 11 height 10
click at [728, 237] on icon at bounding box center [726, 232] width 11 height 10
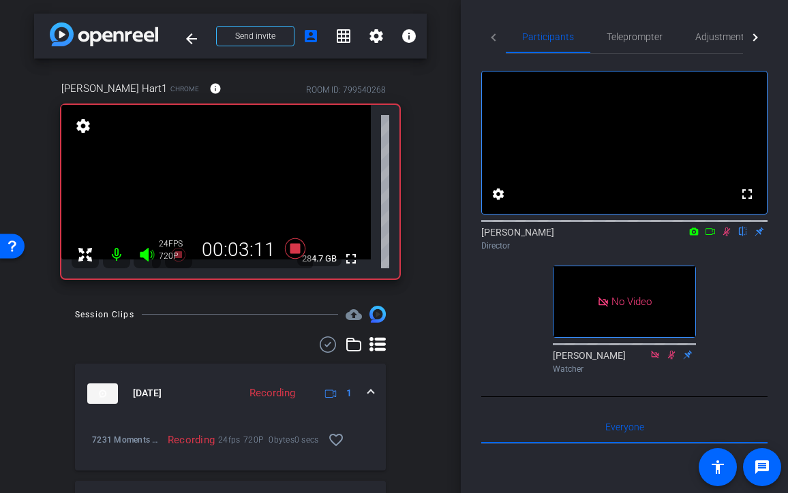
click at [724, 237] on icon at bounding box center [726, 232] width 11 height 10
click at [726, 237] on icon at bounding box center [726, 232] width 11 height 10
click at [727, 237] on icon at bounding box center [726, 232] width 11 height 10
click at [724, 237] on icon at bounding box center [726, 232] width 11 height 10
click at [729, 237] on icon at bounding box center [726, 232] width 11 height 10
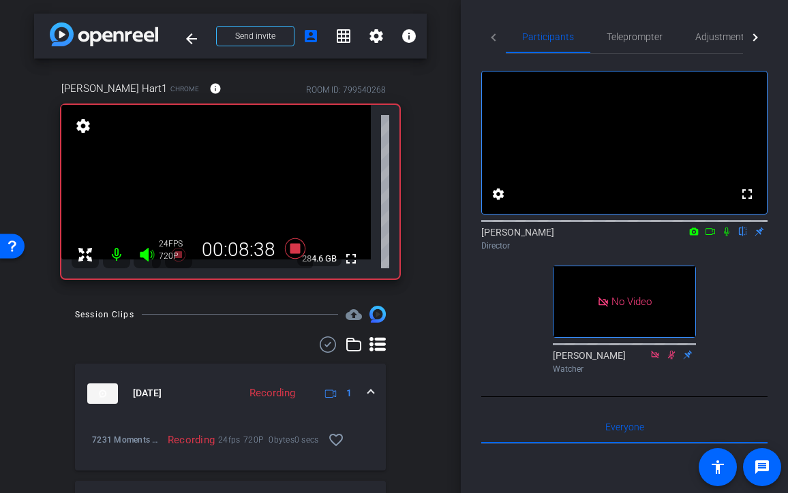
click at [725, 237] on icon at bounding box center [726, 232] width 5 height 9
click at [729, 237] on icon at bounding box center [726, 232] width 7 height 9
click at [726, 237] on icon at bounding box center [726, 232] width 11 height 10
click at [728, 237] on icon at bounding box center [726, 232] width 11 height 10
click at [726, 237] on icon at bounding box center [726, 232] width 5 height 9
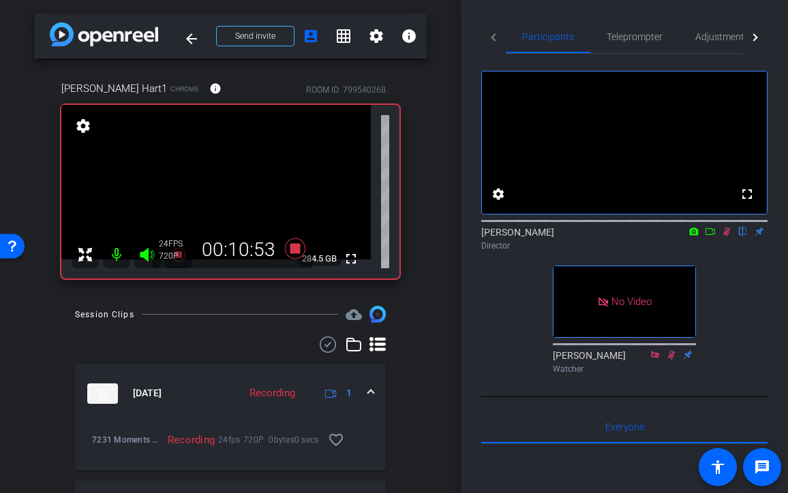
click at [724, 237] on icon at bounding box center [726, 232] width 11 height 10
click at [726, 237] on icon at bounding box center [726, 232] width 11 height 10
click at [725, 237] on icon at bounding box center [726, 232] width 11 height 10
click at [725, 237] on icon at bounding box center [726, 232] width 5 height 9
click at [729, 237] on icon at bounding box center [726, 232] width 11 height 10
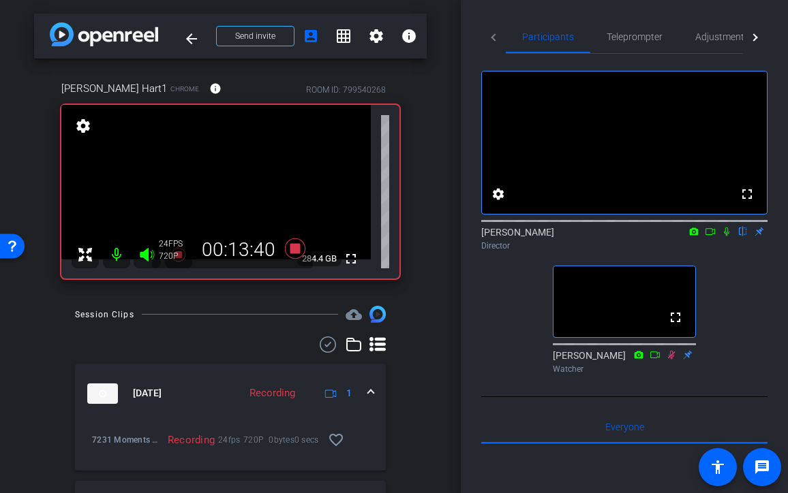
click at [725, 237] on icon at bounding box center [726, 232] width 5 height 9
click at [727, 237] on icon at bounding box center [726, 232] width 11 height 10
click at [726, 237] on icon at bounding box center [726, 232] width 5 height 9
click at [727, 237] on icon at bounding box center [726, 232] width 11 height 10
click at [727, 237] on icon at bounding box center [726, 232] width 5 height 9
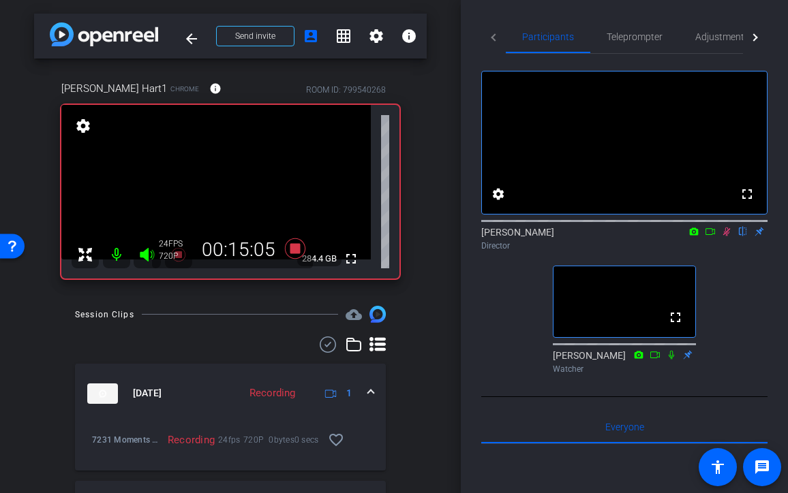
click at [727, 252] on div "Jon Williams flip Director" at bounding box center [624, 239] width 286 height 27
click at [726, 237] on icon at bounding box center [726, 232] width 11 height 10
click at [727, 237] on icon at bounding box center [726, 232] width 5 height 9
click at [726, 237] on icon at bounding box center [726, 232] width 11 height 10
click at [293, 247] on icon at bounding box center [295, 249] width 20 height 20
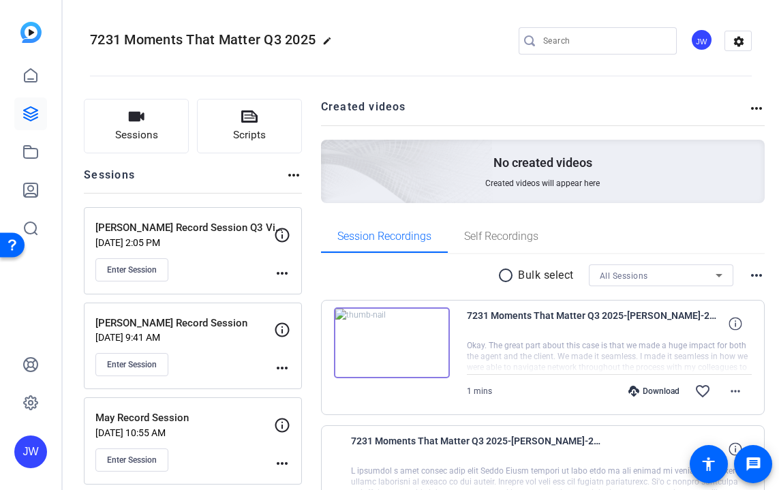
scroll to position [164, 0]
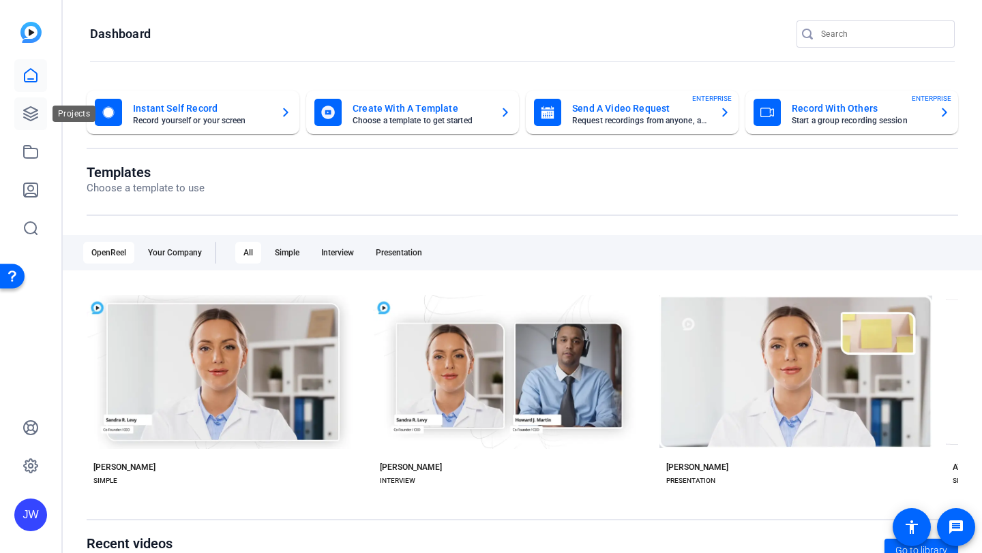
click at [32, 121] on icon at bounding box center [30, 114] width 16 height 16
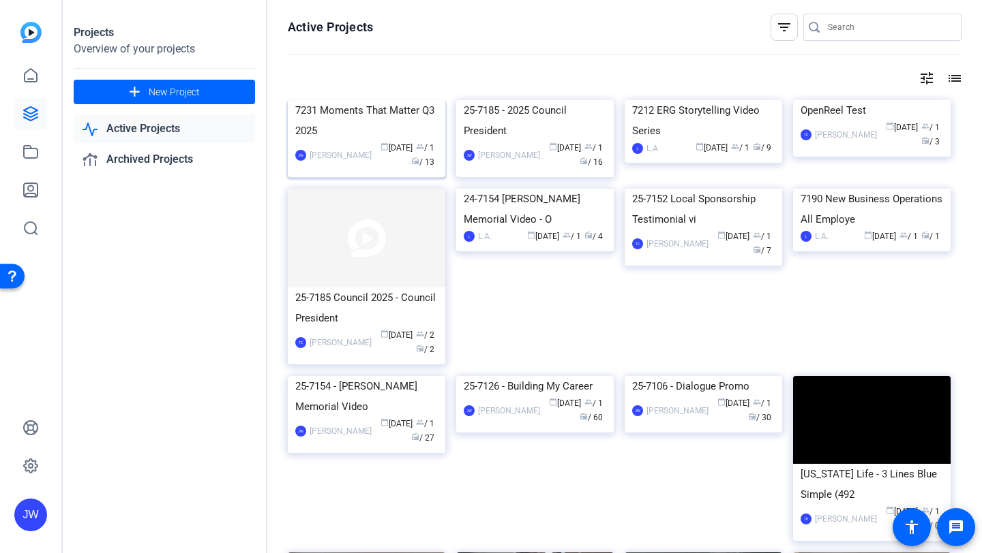
click at [356, 141] on div "7231 Moments That Matter Q3 2025" at bounding box center [366, 120] width 142 height 41
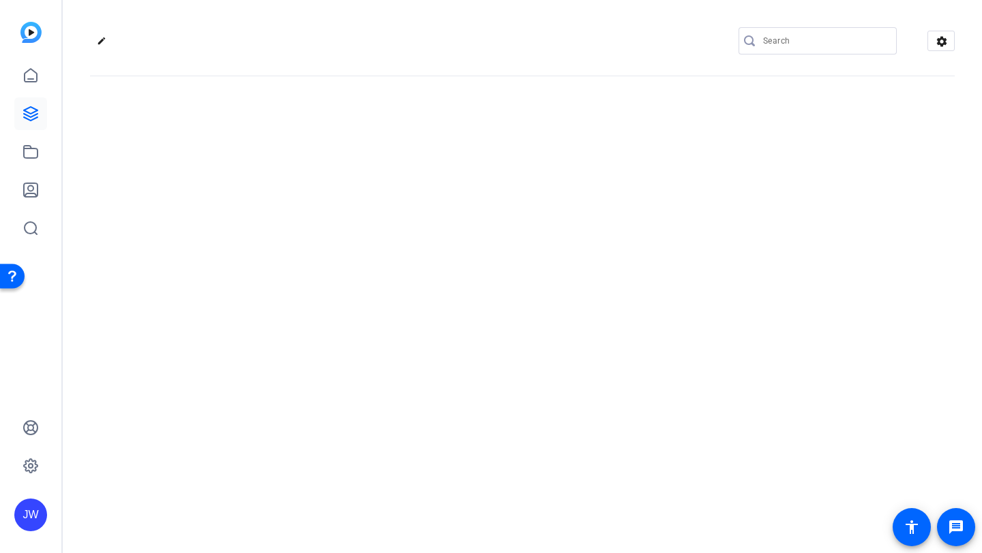
click at [356, 194] on div "edit settings" at bounding box center [522, 276] width 919 height 553
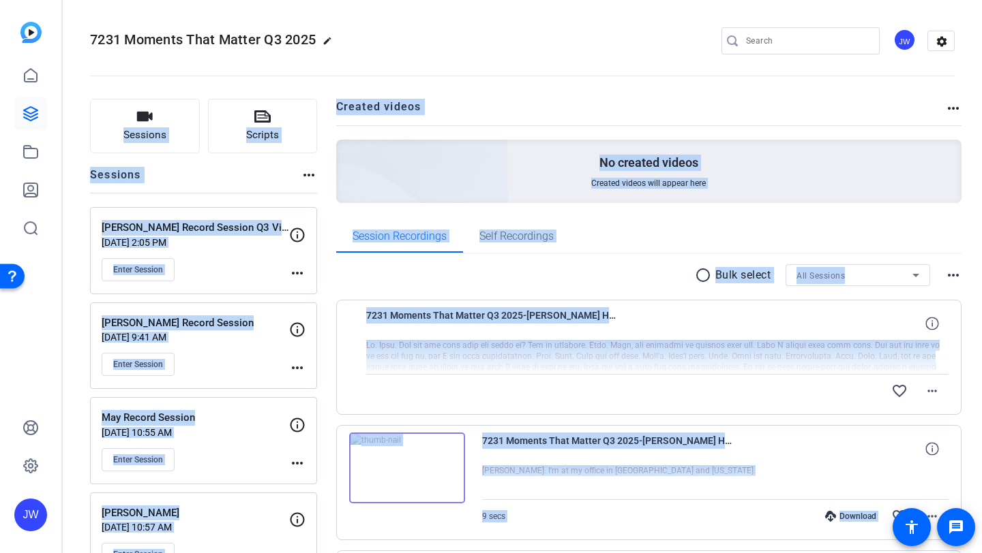
click at [658, 267] on div "radio_button_unchecked Bulk select All Sessions more_horiz" at bounding box center [649, 275] width 626 height 22
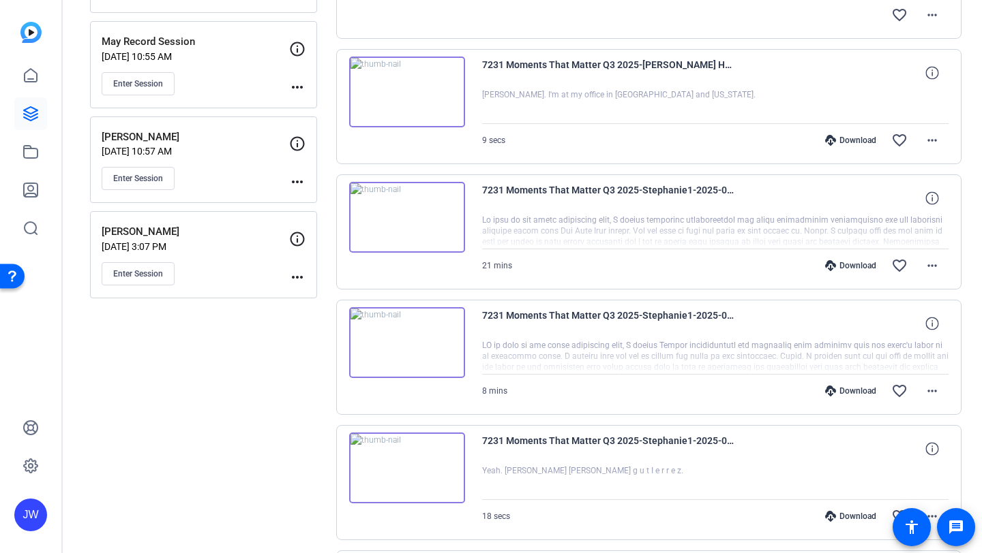
scroll to position [373, 0]
